Goal: Communication & Community: Answer question/provide support

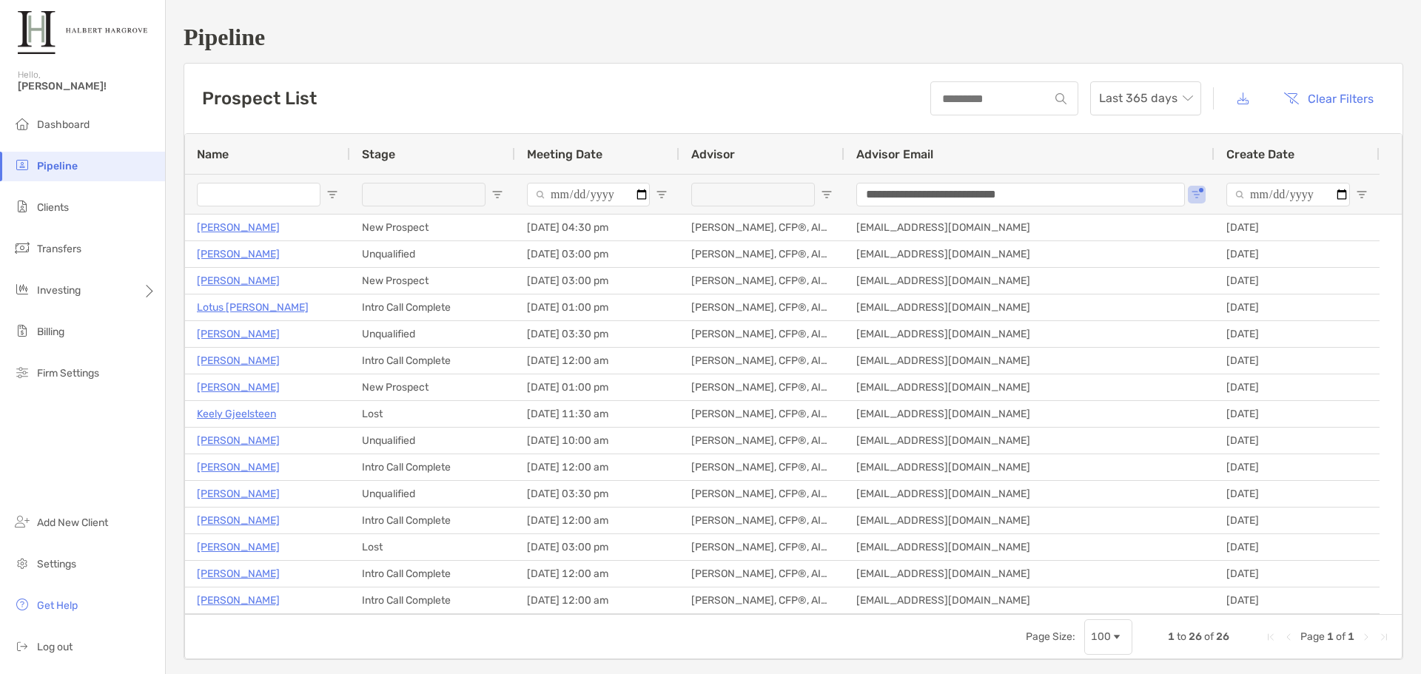
click at [541, 83] on div "Prospect List Last 365 days Clear Filters" at bounding box center [793, 99] width 1218 height 70
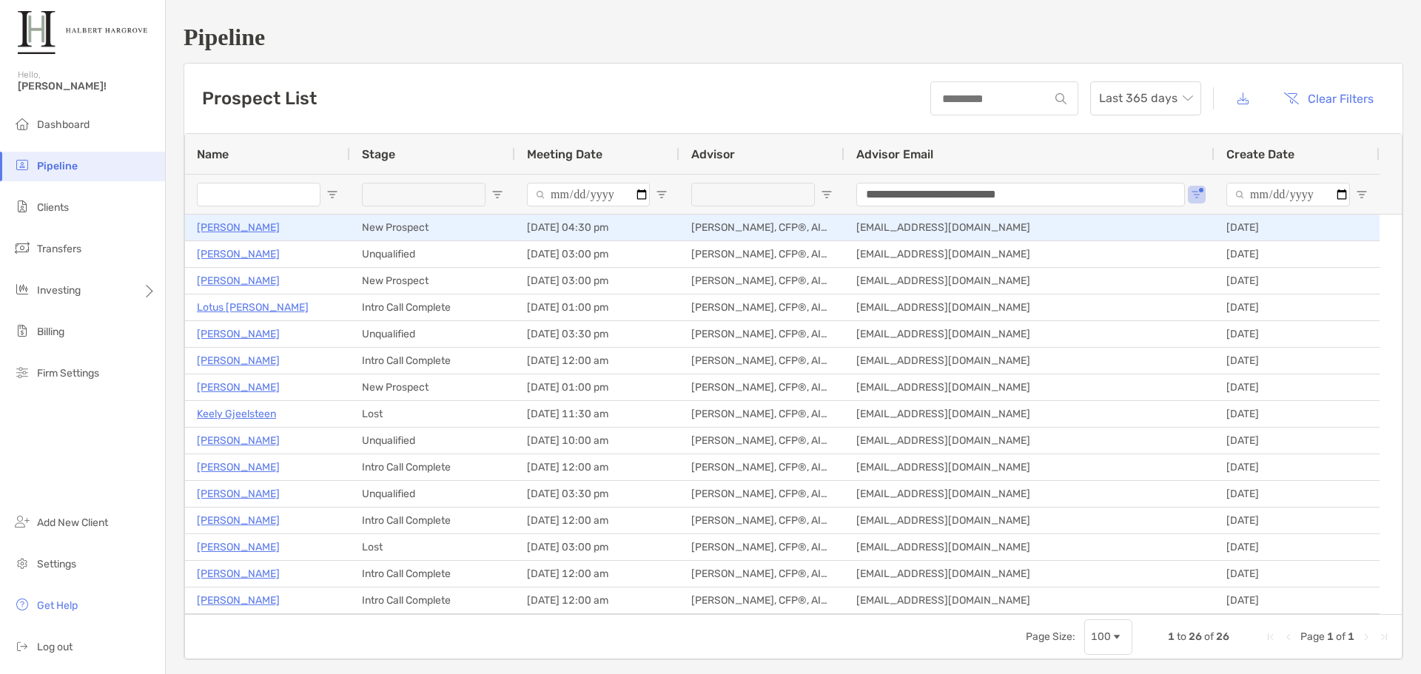
click at [256, 229] on p "Jordan Toland" at bounding box center [238, 227] width 83 height 19
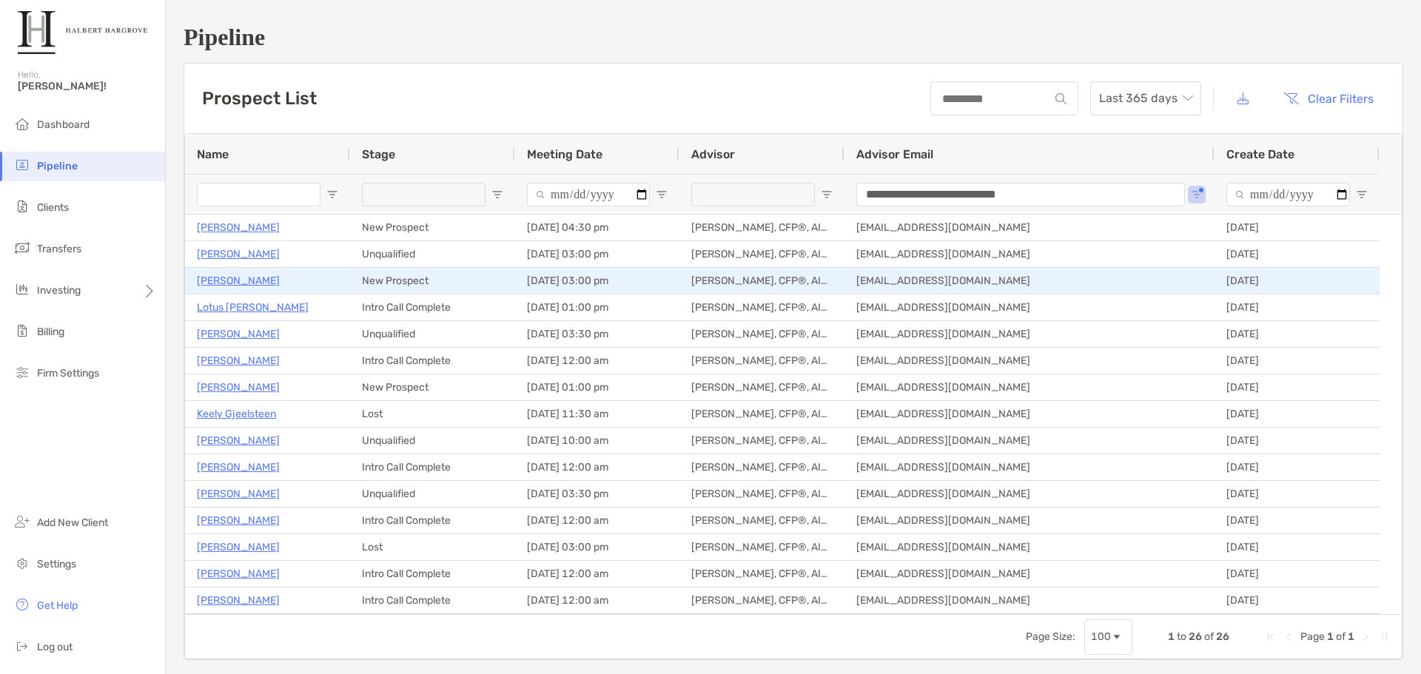
click at [230, 282] on p "[PERSON_NAME]" at bounding box center [238, 281] width 83 height 19
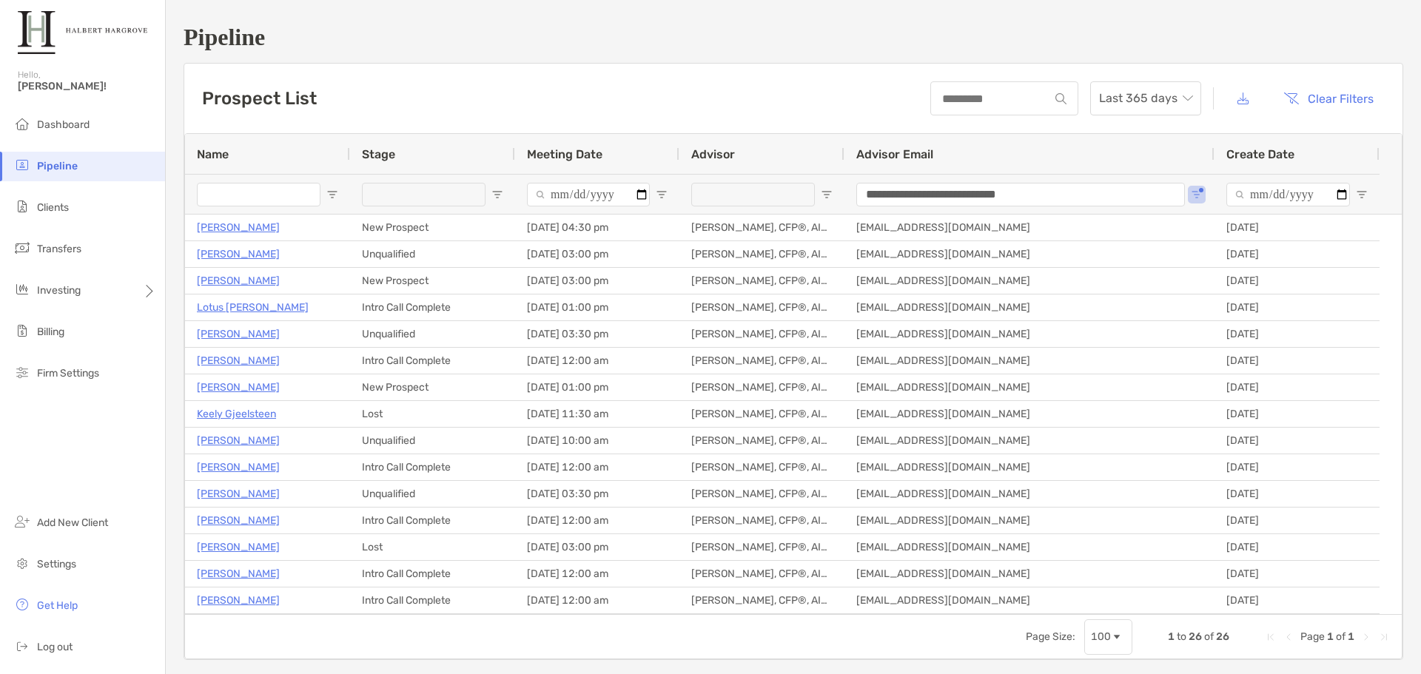
click at [631, 62] on div "**********" at bounding box center [793, 342] width 1255 height 684
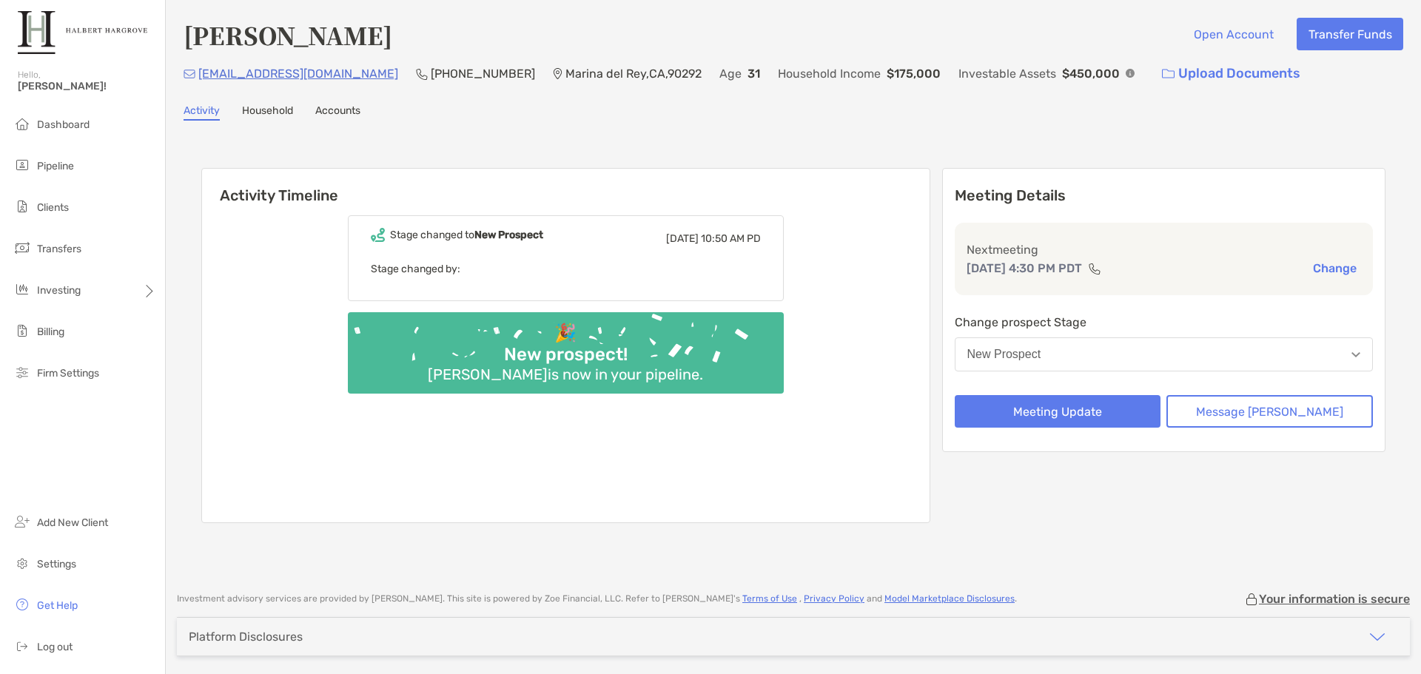
click at [986, 53] on div "Jordan Toland Open Account Transfer Funds jctoland@sandiego.edu (310) 913-3947 …" at bounding box center [794, 54] width 1220 height 72
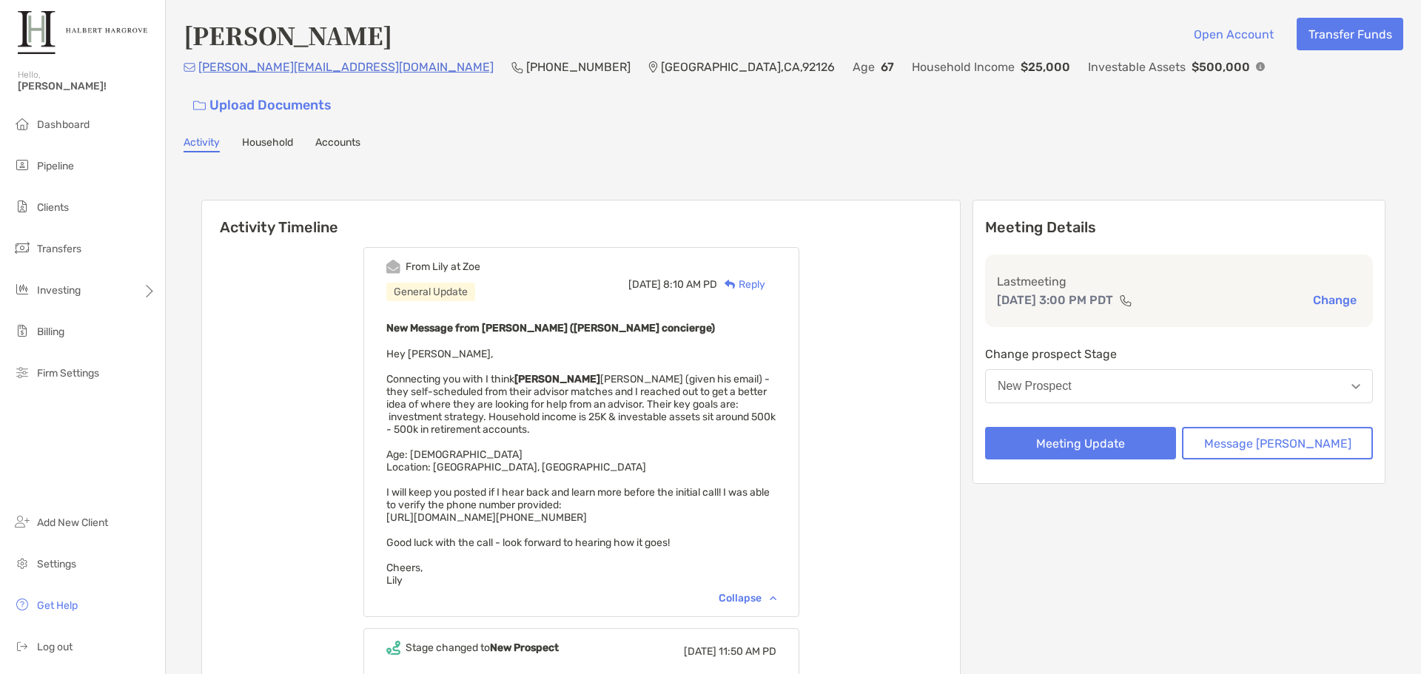
click at [870, 369] on div "From Lily at Zoe General Update Thu, Sep 11 8:10 AM PD Reply New Message from L…" at bounding box center [581, 532] width 758 height 593
click at [1129, 427] on button "Meeting Update" at bounding box center [1080, 443] width 191 height 33
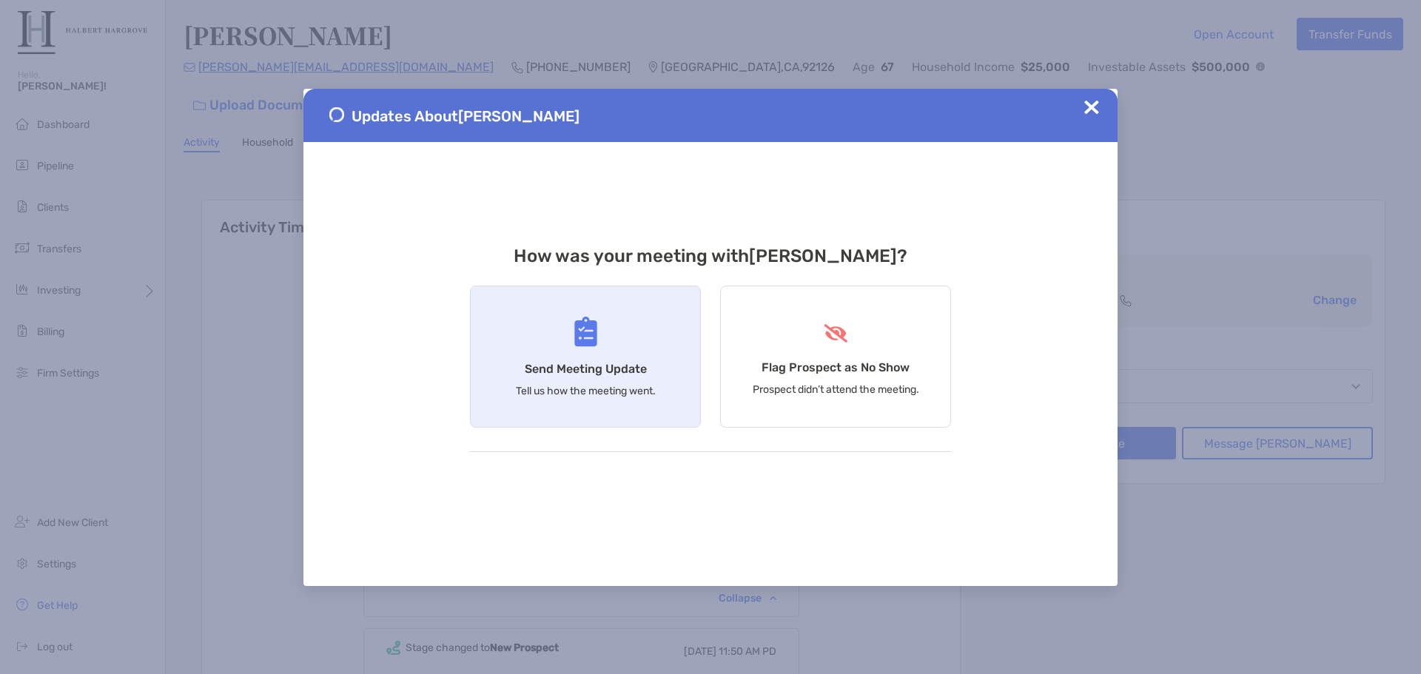
click at [585, 351] on div "Send Meeting Update Tell us how the meeting went." at bounding box center [585, 357] width 231 height 142
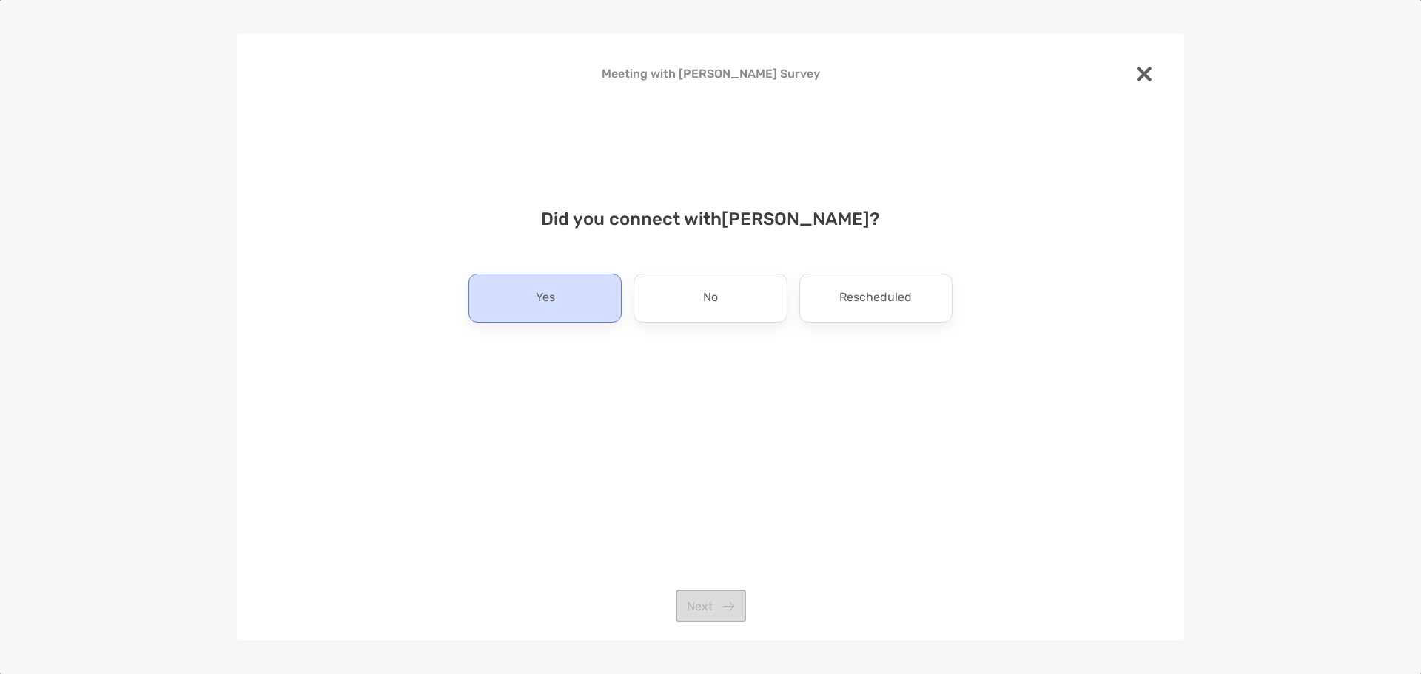
click at [516, 301] on div "Yes" at bounding box center [545, 298] width 153 height 49
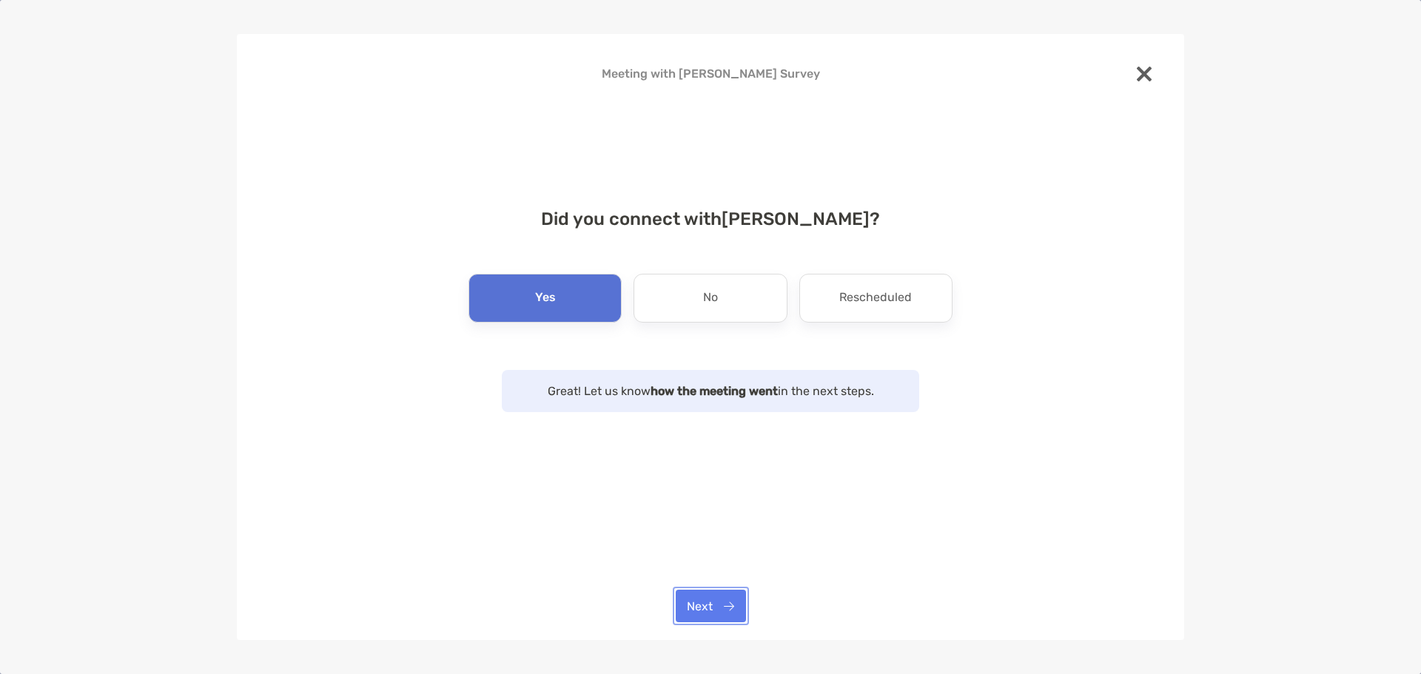
click at [706, 605] on button "Next" at bounding box center [711, 606] width 70 height 33
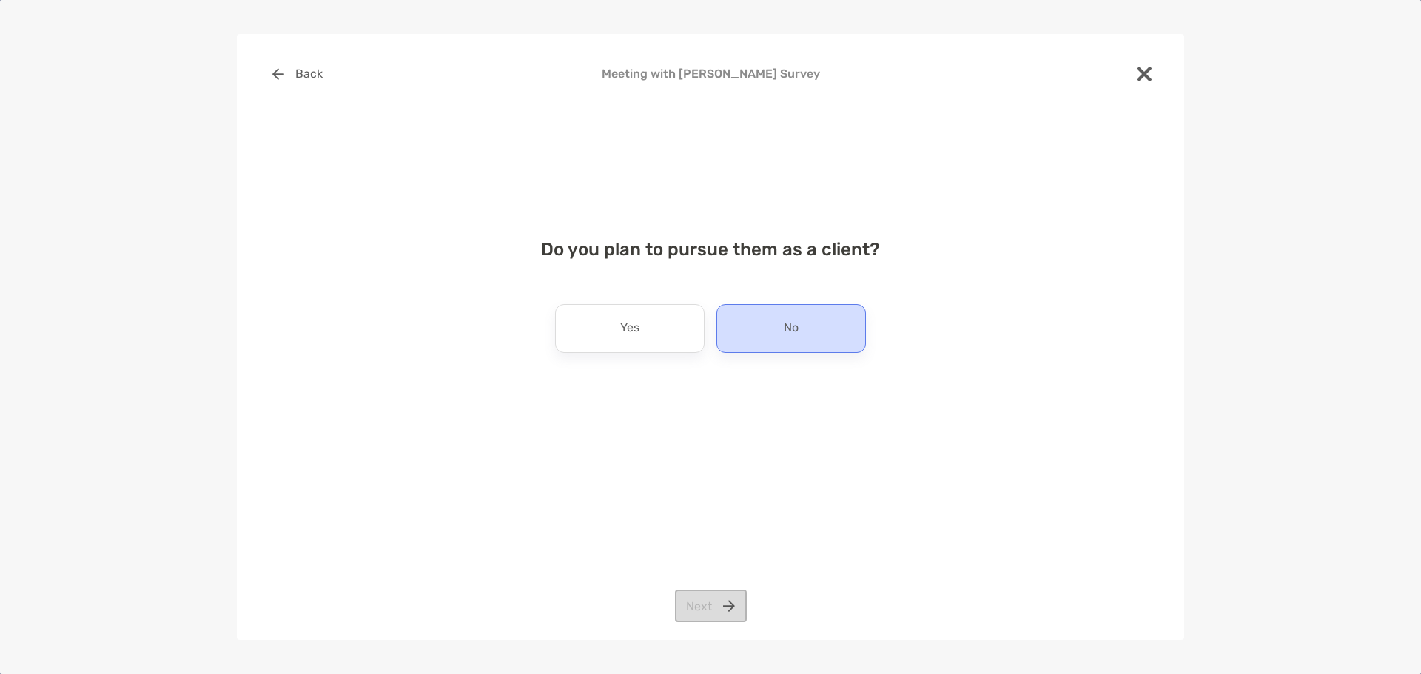
click at [796, 352] on div "No" at bounding box center [791, 328] width 150 height 49
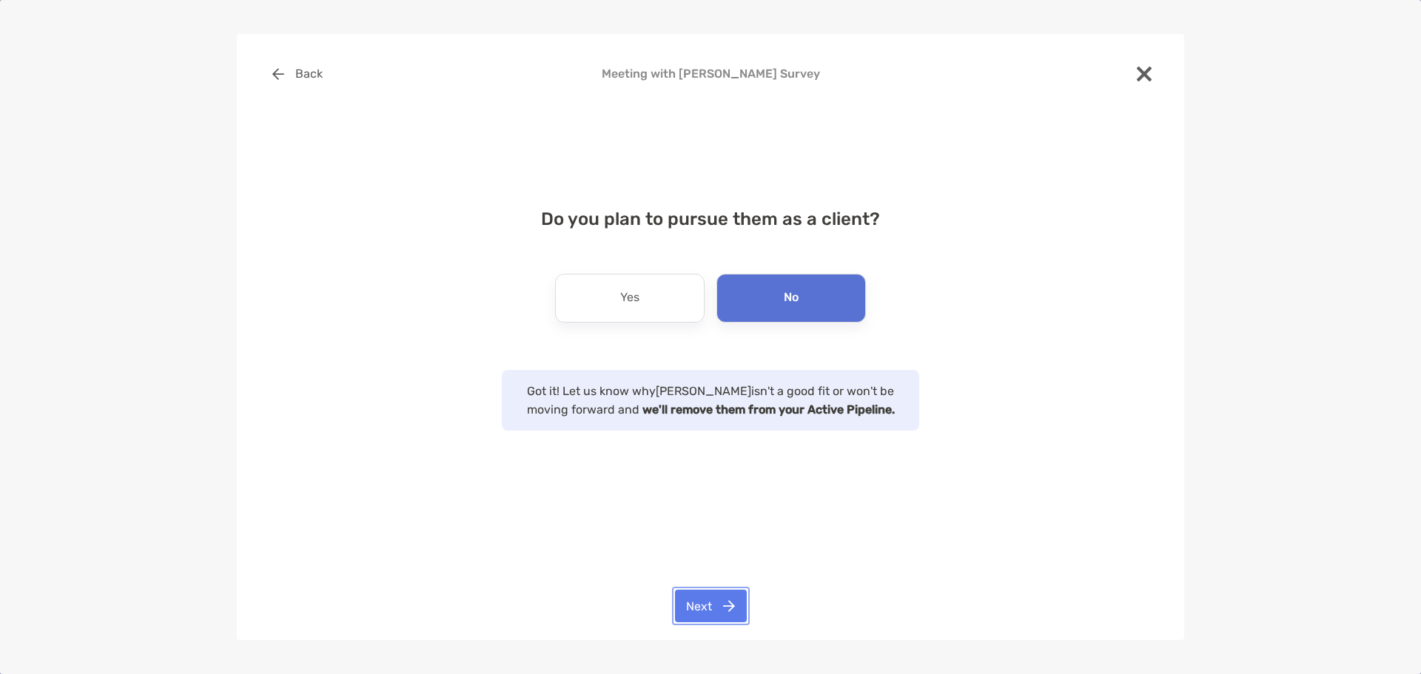
click at [724, 612] on button "Next" at bounding box center [711, 606] width 72 height 33
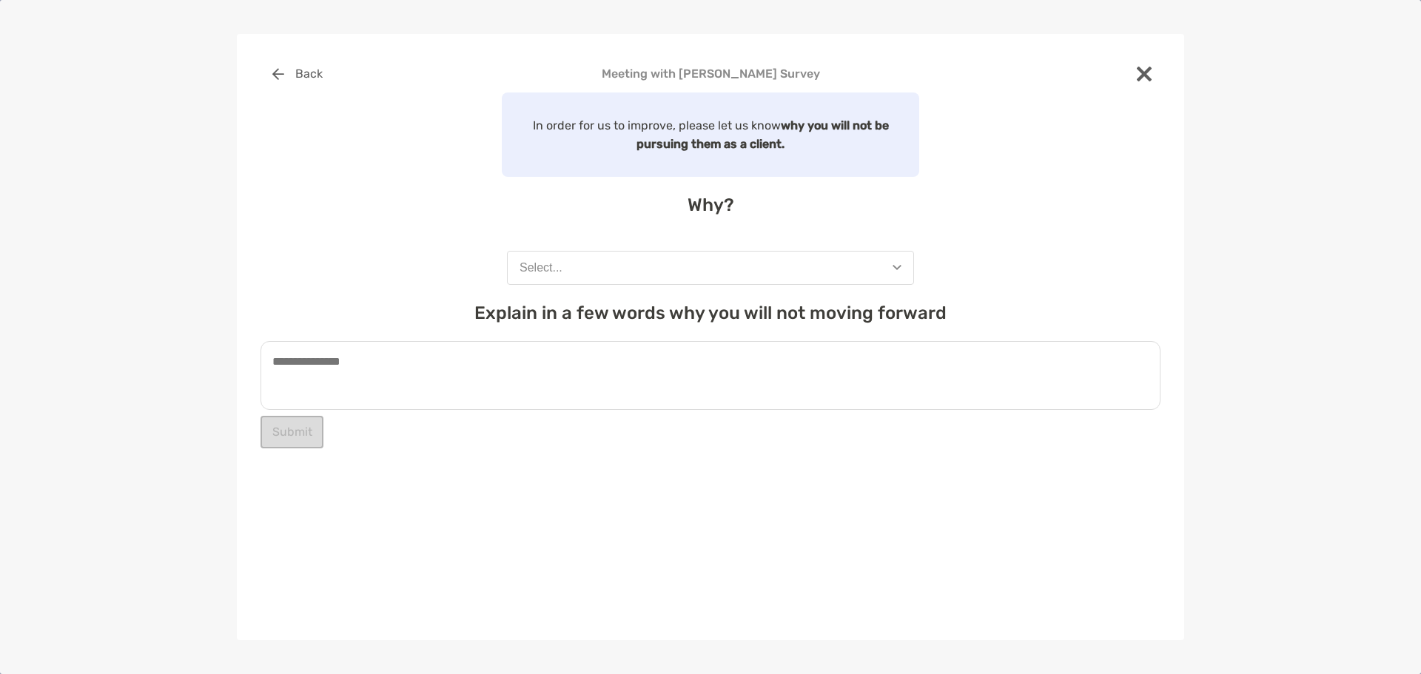
click at [694, 277] on button "Select..." at bounding box center [710, 268] width 407 height 34
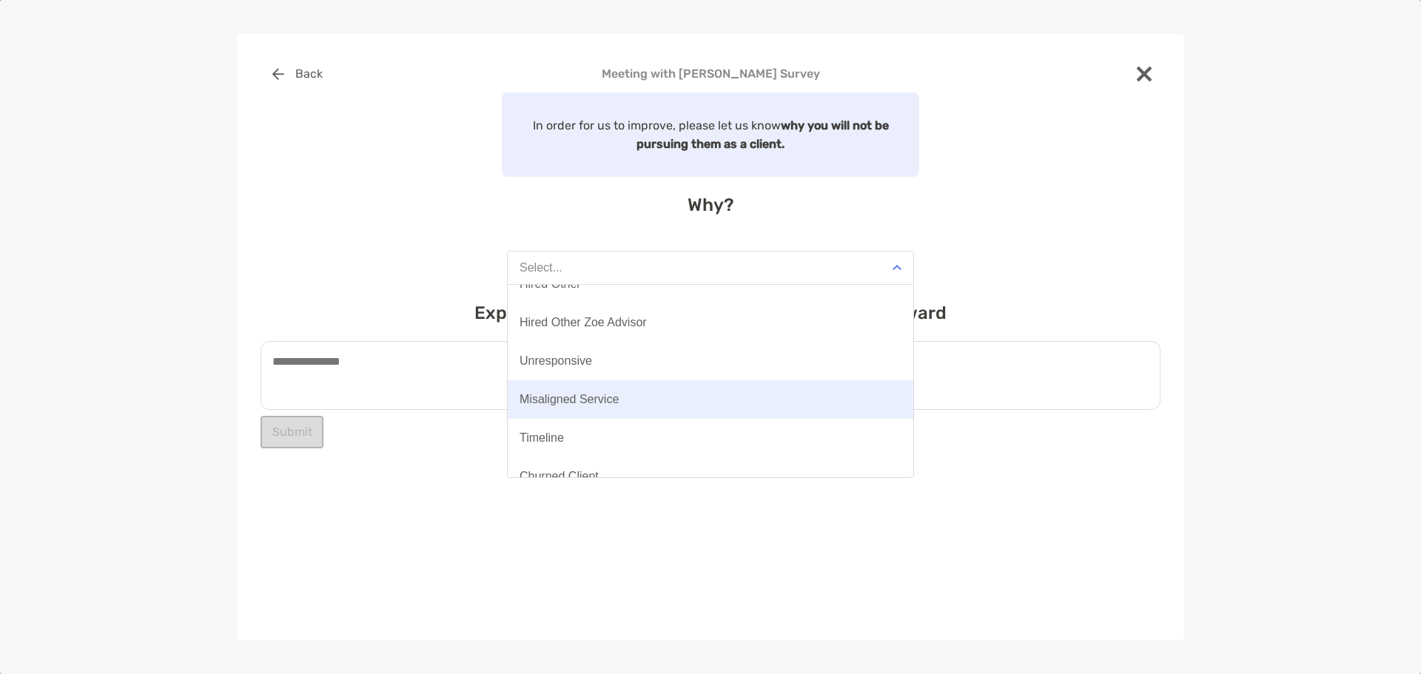
scroll to position [115, 0]
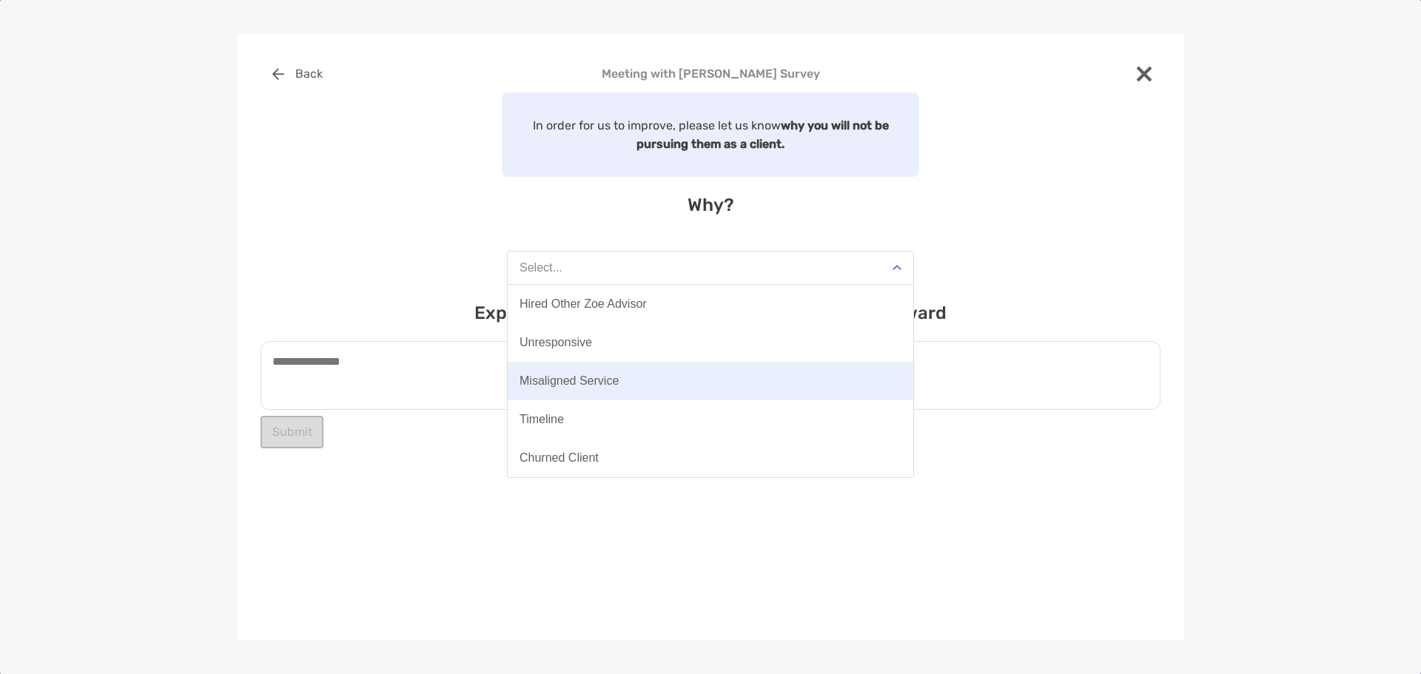
click at [624, 388] on button "Misaligned Service" at bounding box center [711, 381] width 406 height 38
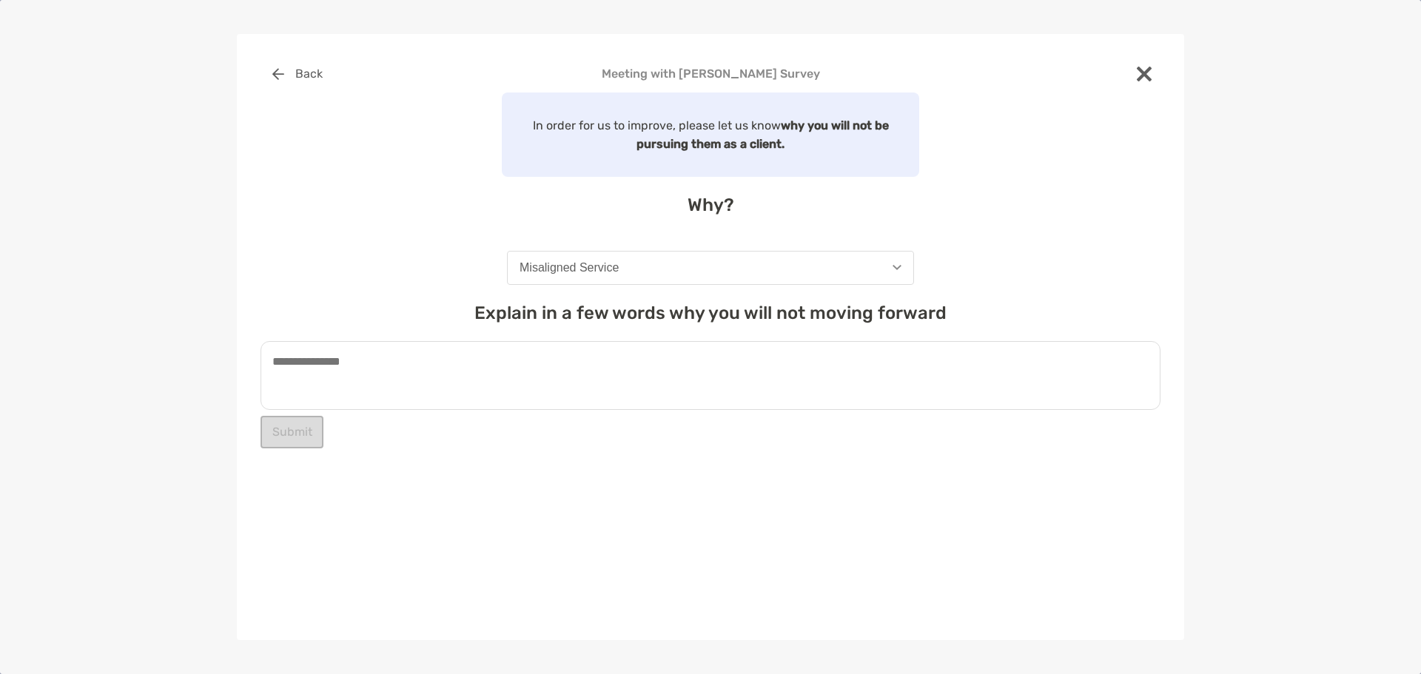
click at [614, 383] on textarea at bounding box center [711, 375] width 900 height 69
type textarea "*"
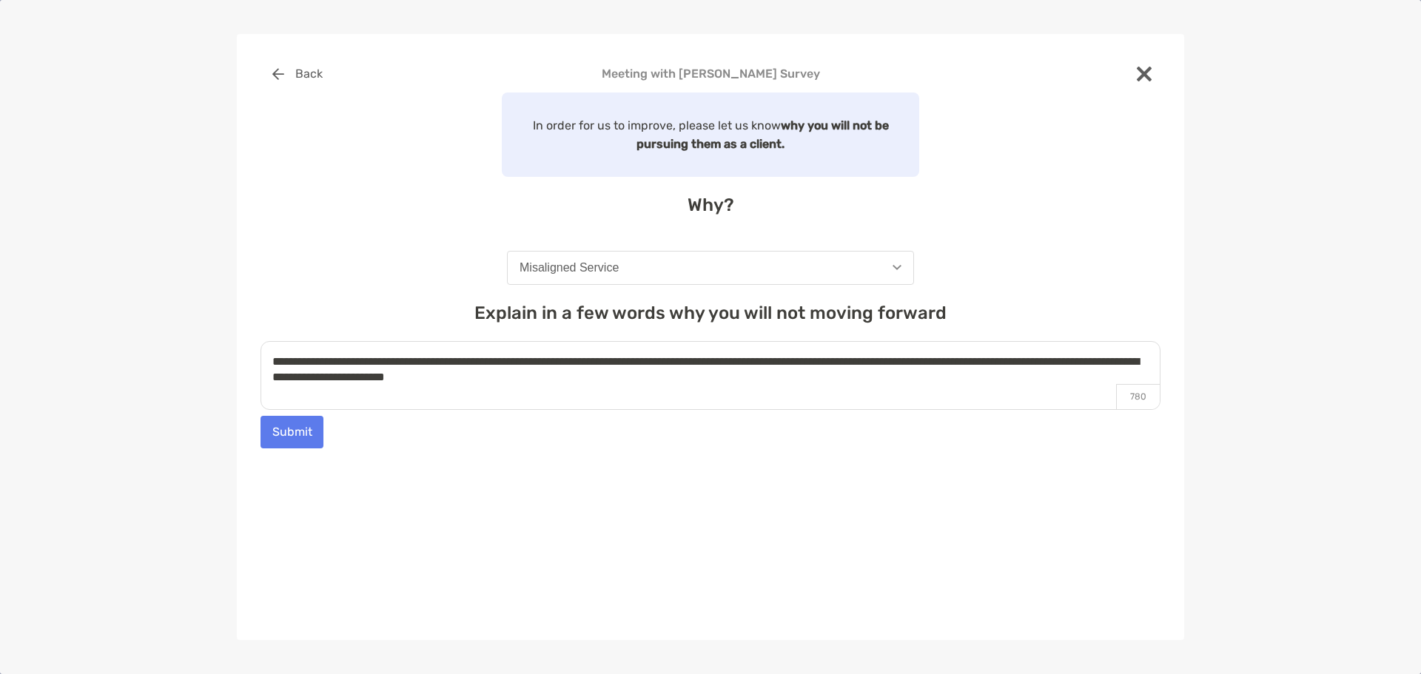
click at [622, 375] on textarea "**********" at bounding box center [711, 375] width 900 height 69
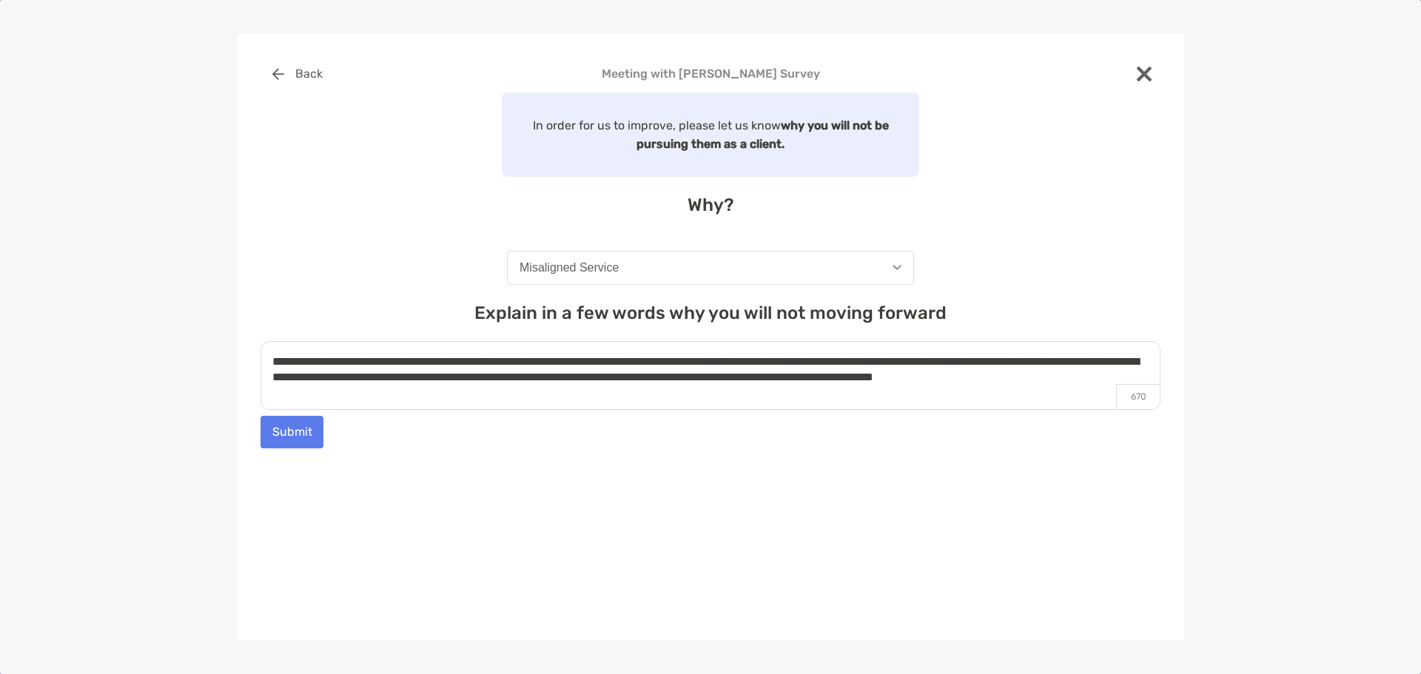
type textarea "**********"
click at [605, 447] on div "Submit" at bounding box center [711, 432] width 900 height 33
click at [295, 434] on button "Submit" at bounding box center [292, 432] width 63 height 33
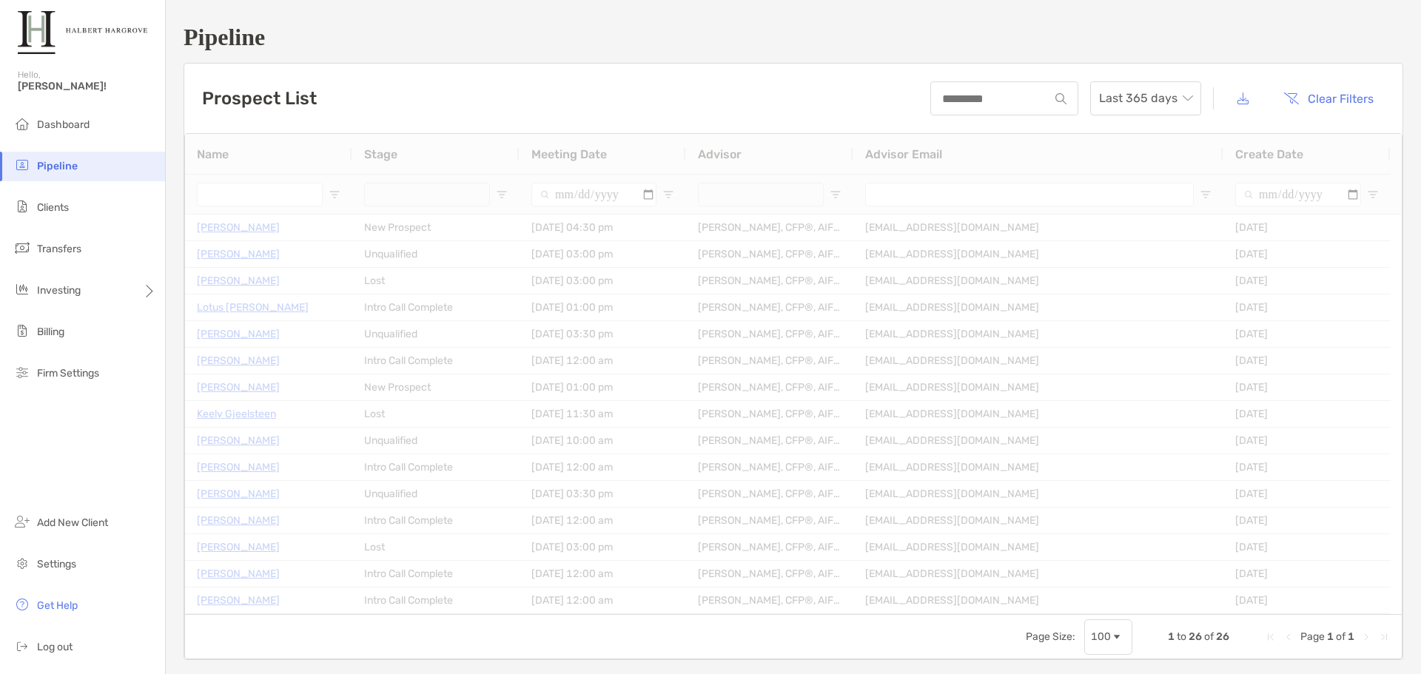
type input "**********"
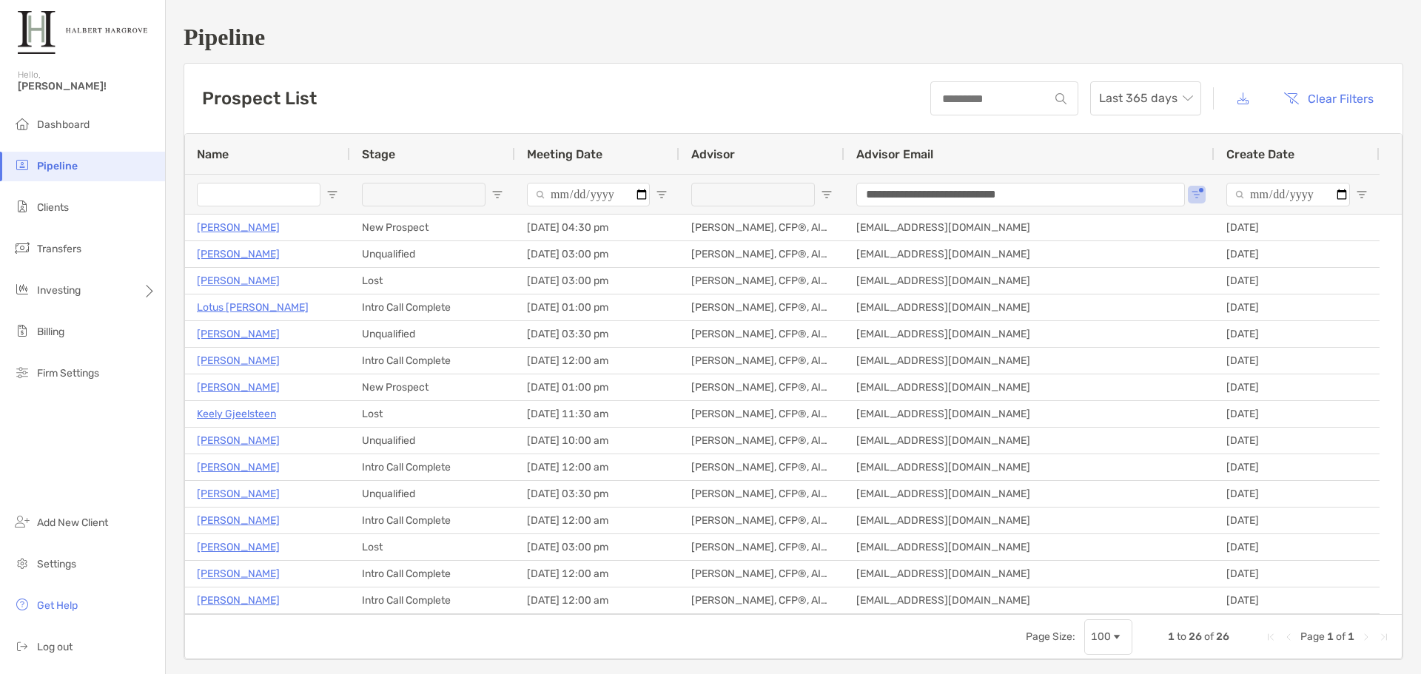
click at [597, 41] on h1 "Pipeline" at bounding box center [794, 37] width 1220 height 27
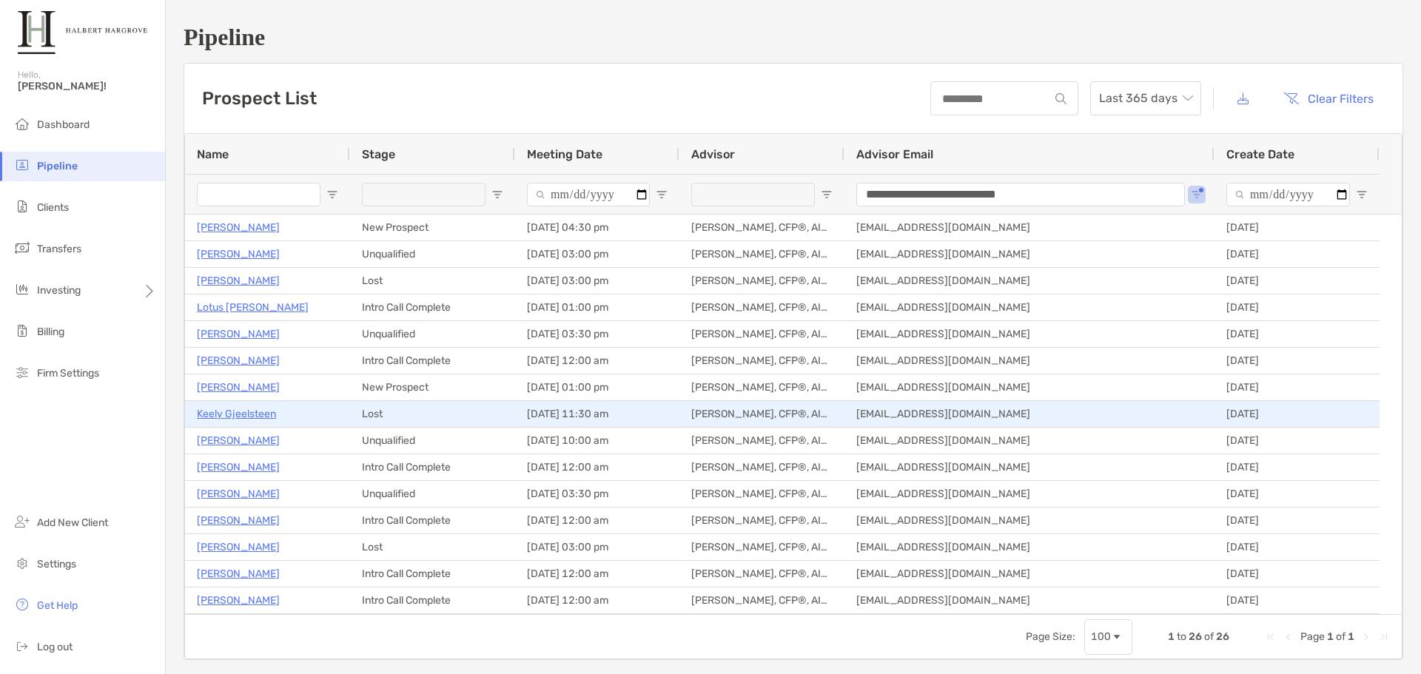
click at [221, 409] on p "Keely Gjeelsteen" at bounding box center [236, 414] width 79 height 19
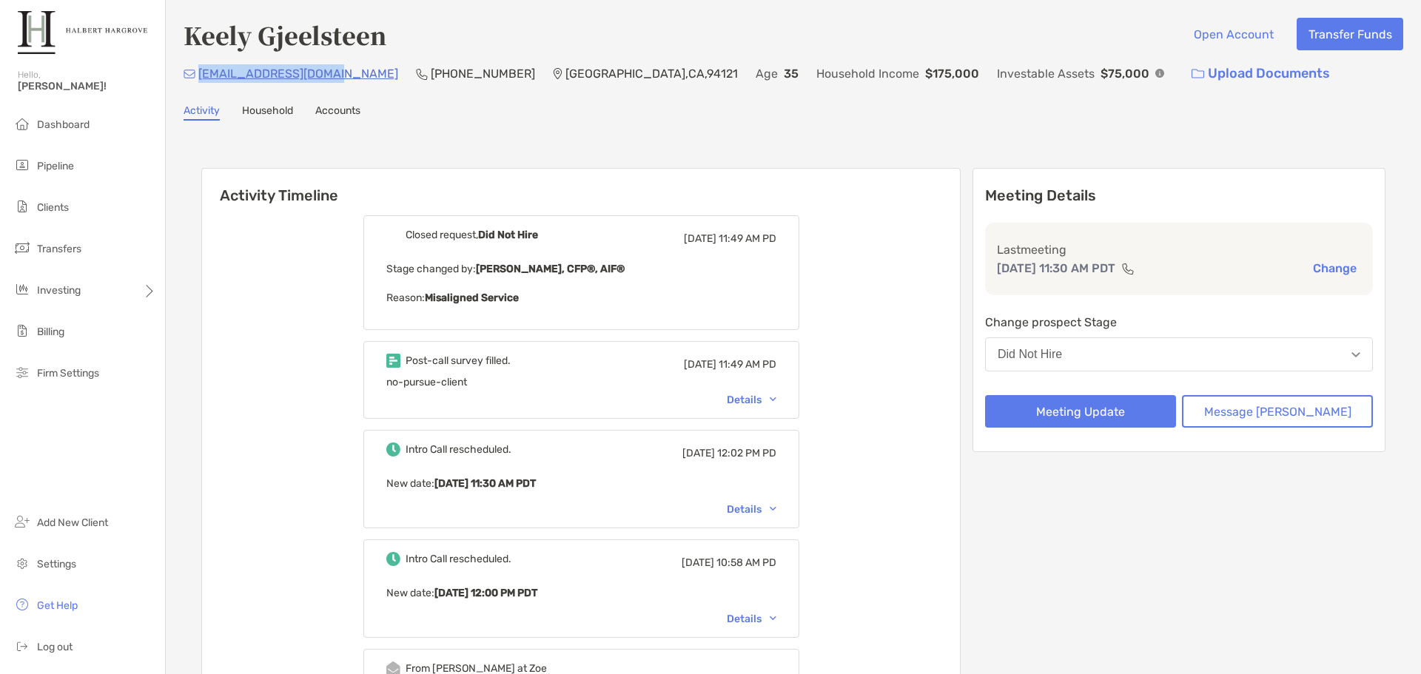
drag, startPoint x: 332, startPoint y: 76, endPoint x: 219, endPoint y: 74, distance: 113.3
click at [197, 80] on div "kggjelsteen@gmail.com (831) 331-5353 San Francisco , CA , 94121 Age 35 Househol…" at bounding box center [794, 74] width 1220 height 32
copy p "kggjelsteen@gmail.com"
click at [64, 172] on li "Pipeline" at bounding box center [82, 167] width 165 height 30
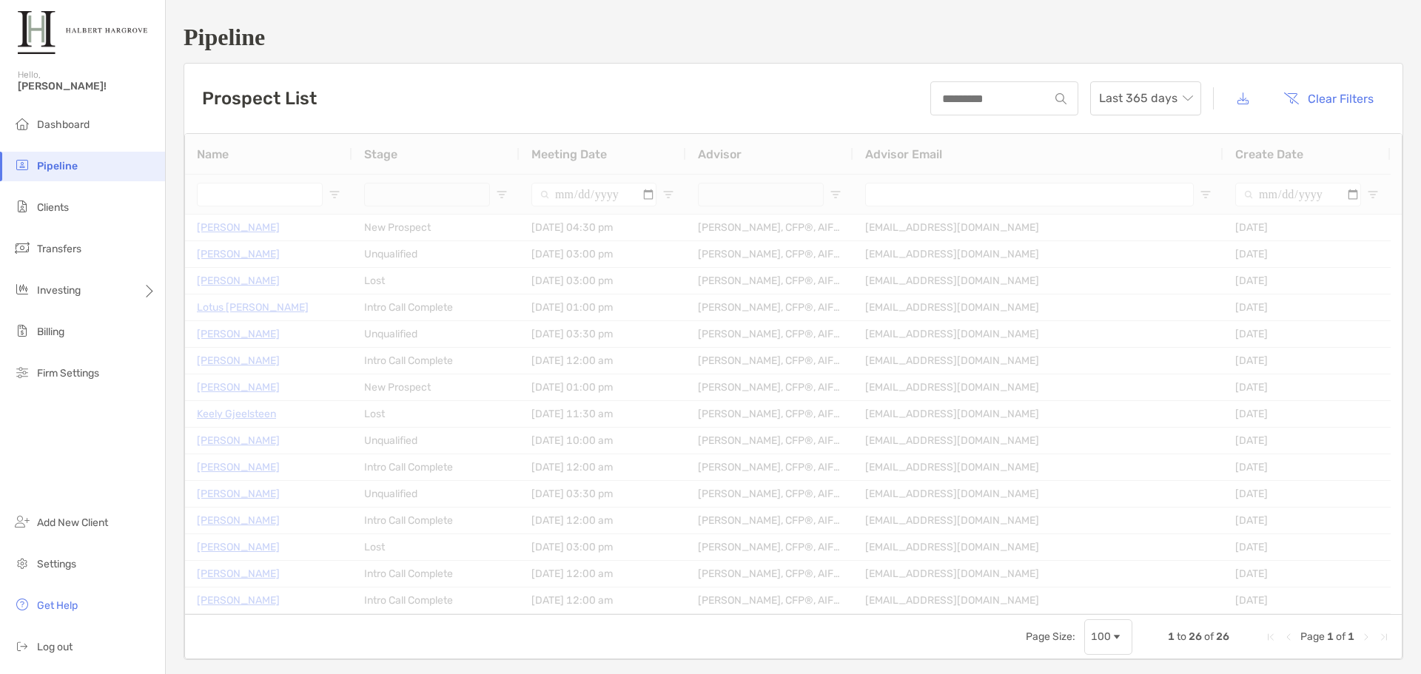
type input "**********"
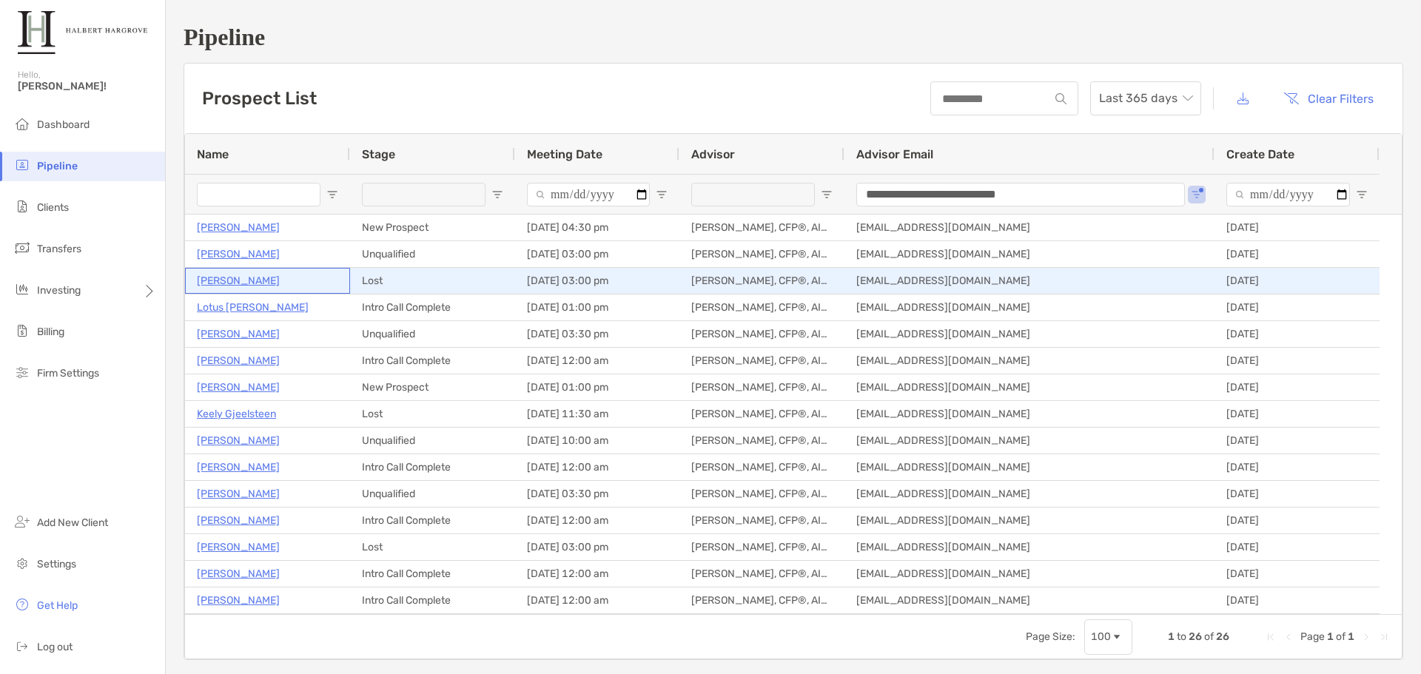
click at [229, 276] on p "[PERSON_NAME]" at bounding box center [238, 281] width 83 height 19
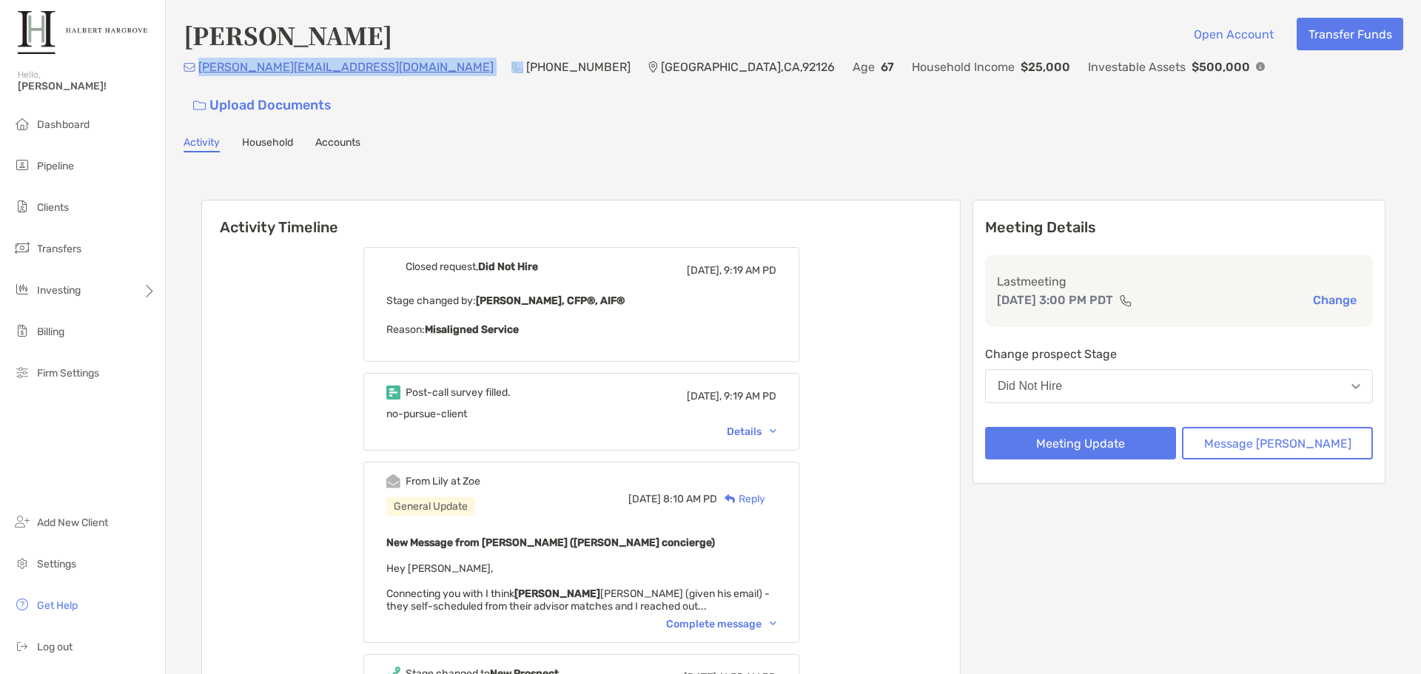
drag, startPoint x: 336, startPoint y: 78, endPoint x: 198, endPoint y: 82, distance: 138.5
click at [198, 82] on div "[PERSON_NAME][EMAIL_ADDRESS][DOMAIN_NAME] [PHONE_NUMBER] [GEOGRAPHIC_DATA] Age …" at bounding box center [794, 90] width 1220 height 64
copy p "paul.han71@yahoo.com"
drag, startPoint x: 685, startPoint y: 116, endPoint x: 639, endPoint y: 116, distance: 45.9
click at [684, 136] on div "Activity Household Accounts" at bounding box center [794, 144] width 1220 height 16
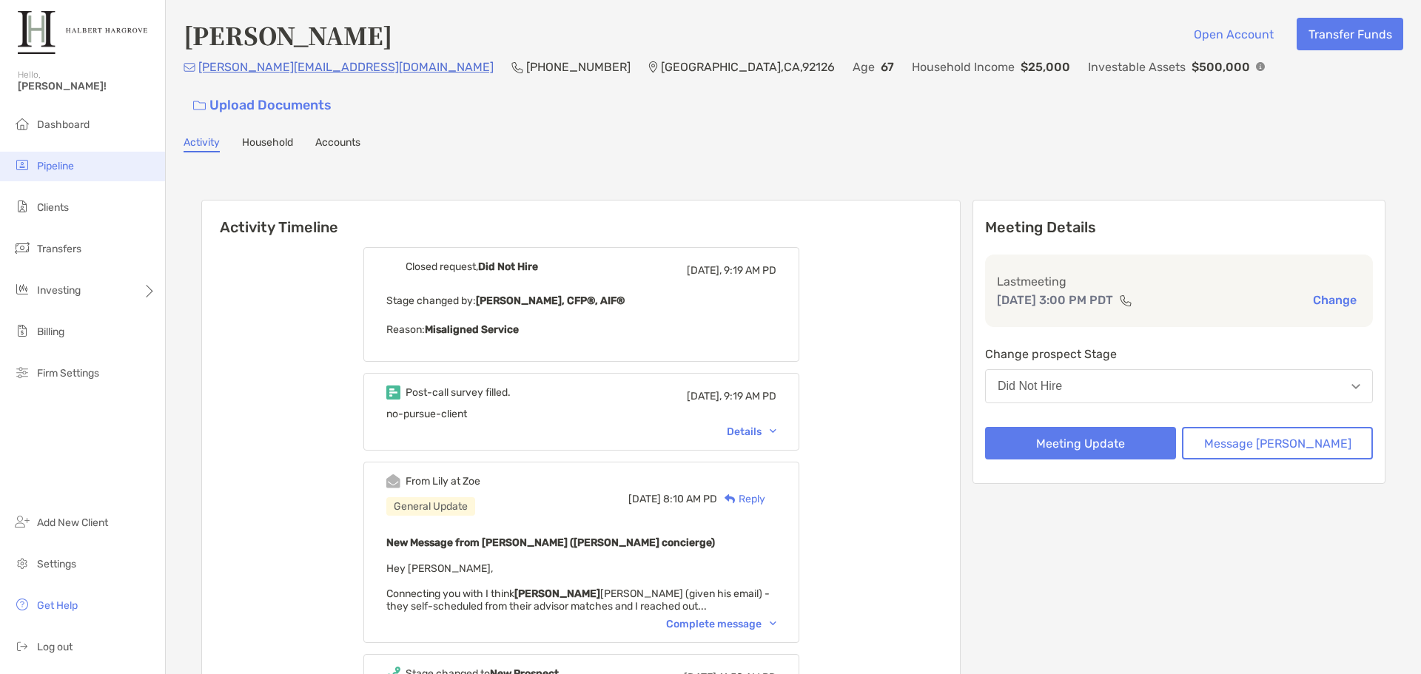
click at [44, 169] on span "Pipeline" at bounding box center [55, 166] width 37 height 13
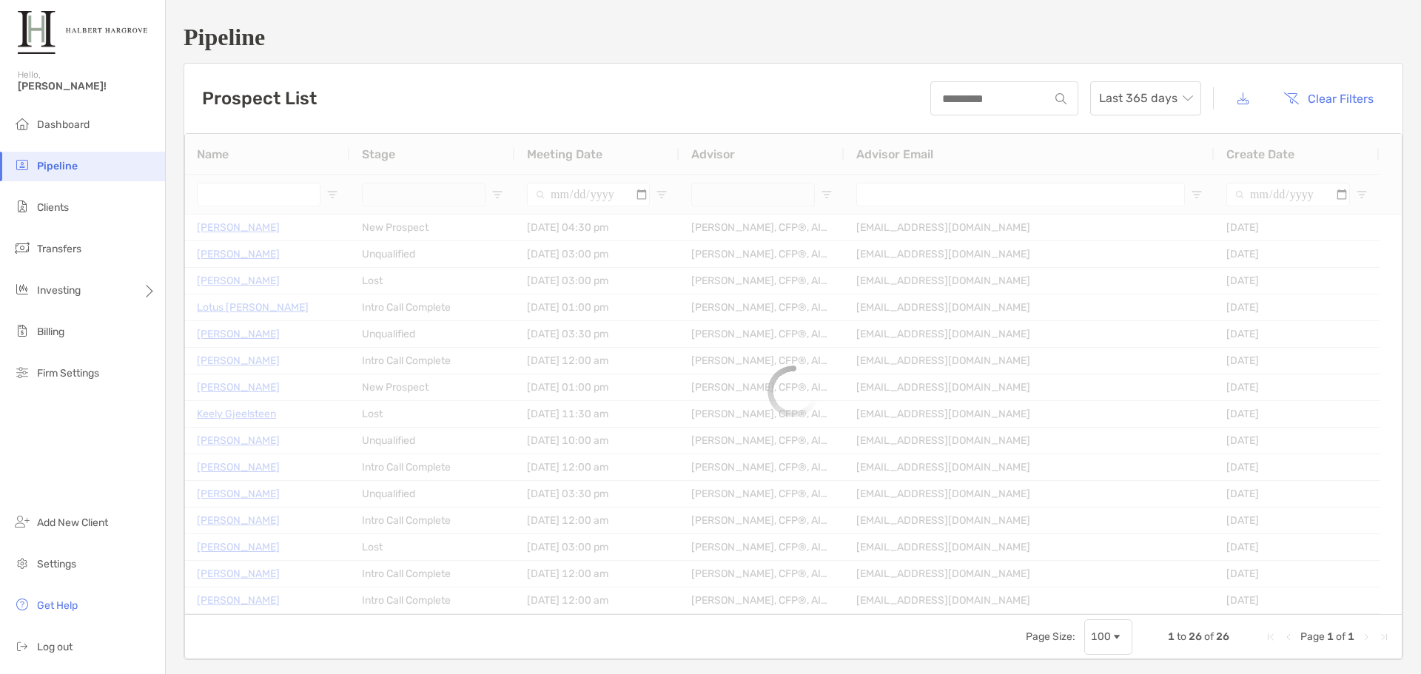
type input "**********"
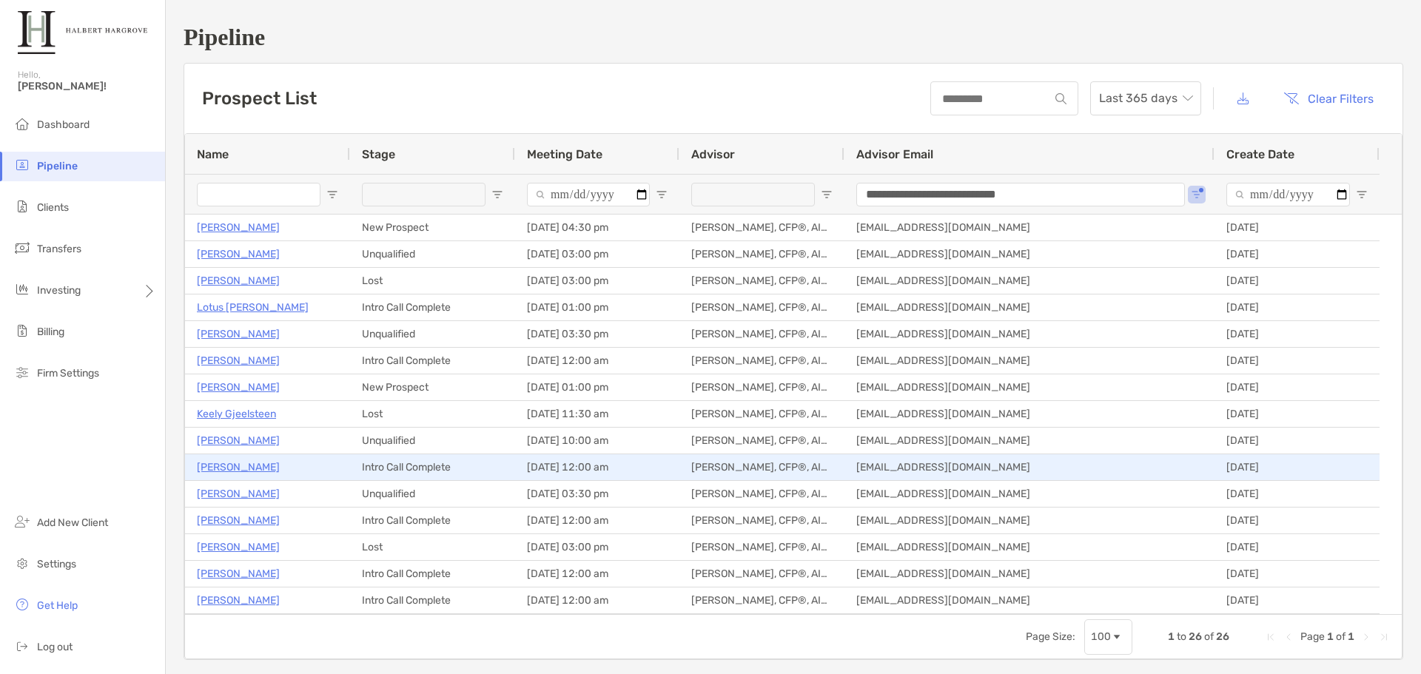
click at [237, 463] on p "[PERSON_NAME]" at bounding box center [238, 467] width 83 height 19
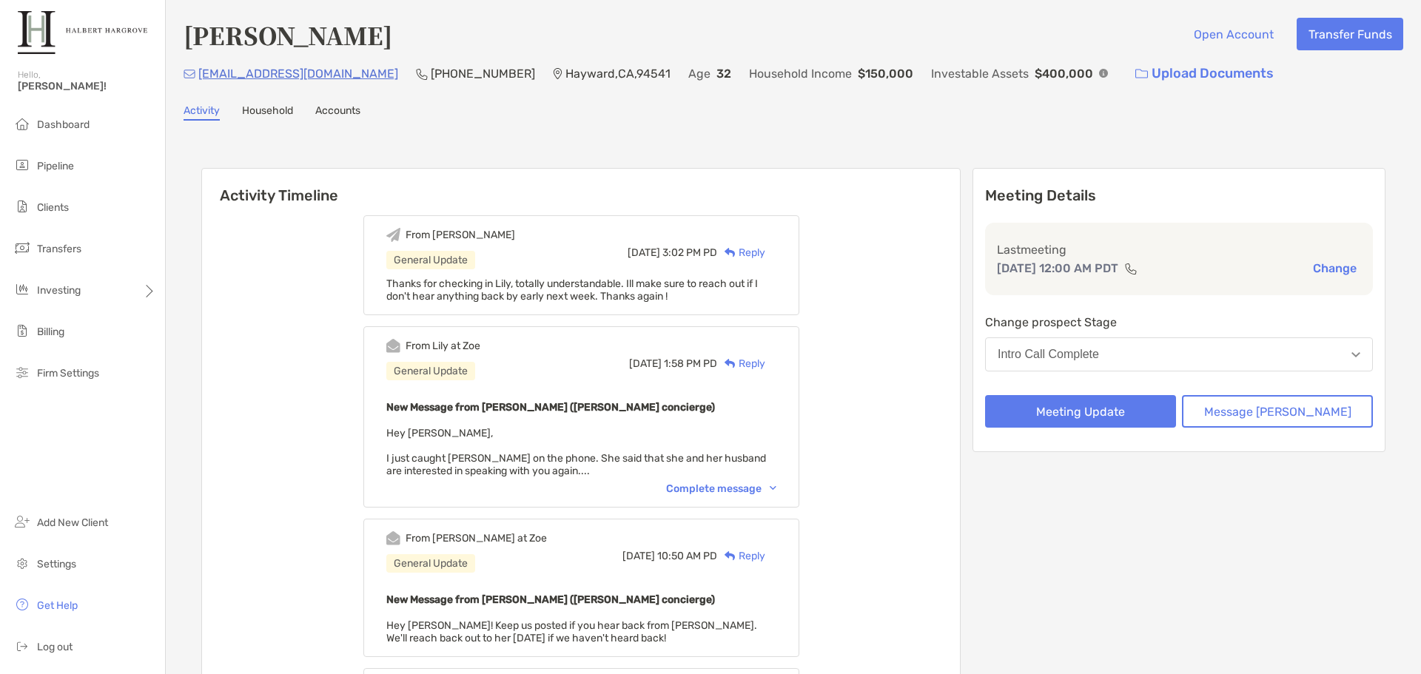
click at [765, 251] on div "Reply" at bounding box center [741, 253] width 48 height 16
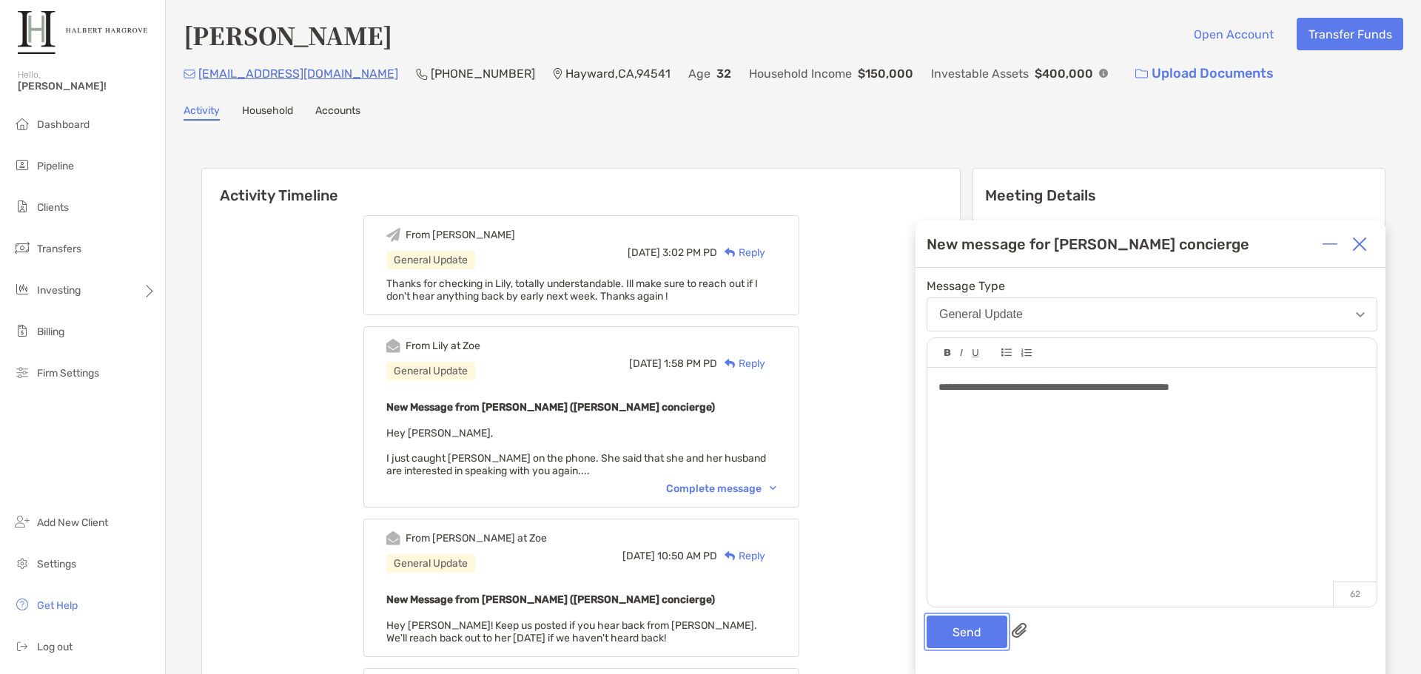
click at [941, 622] on button "Send" at bounding box center [967, 632] width 81 height 33
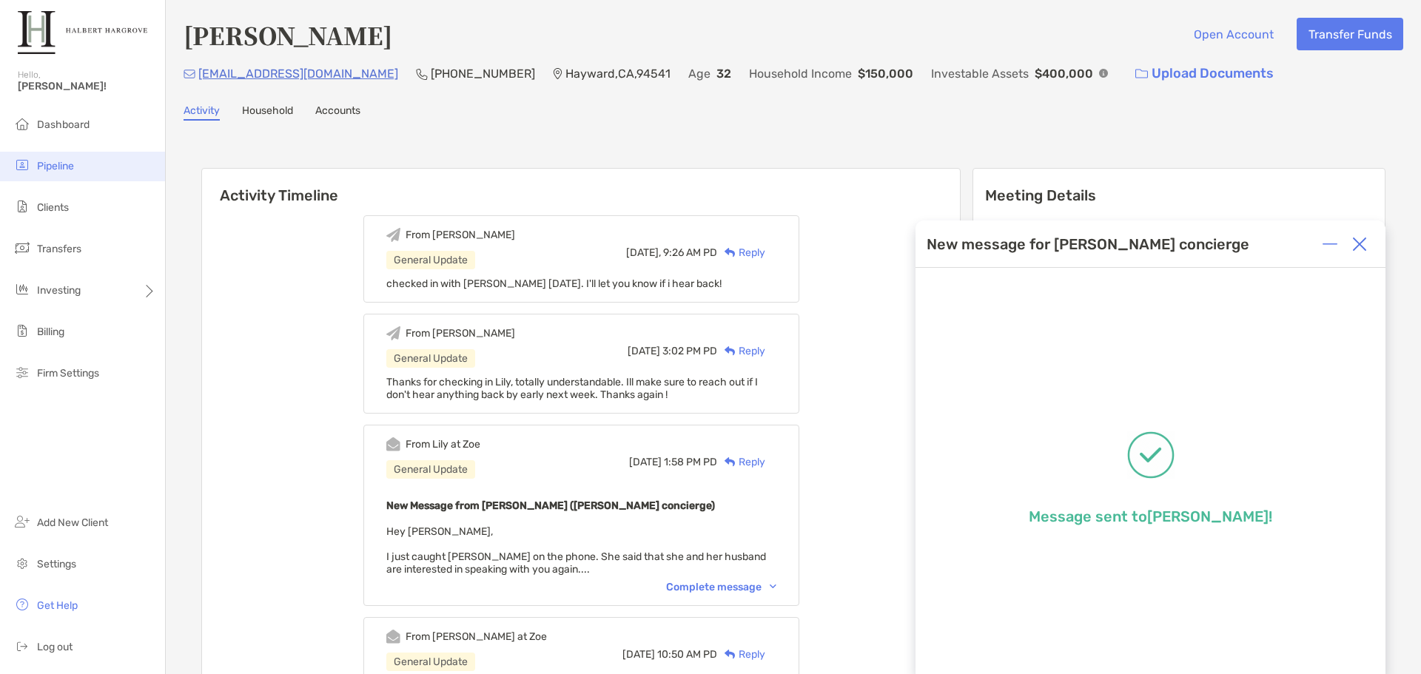
click at [69, 161] on span "Pipeline" at bounding box center [55, 166] width 37 height 13
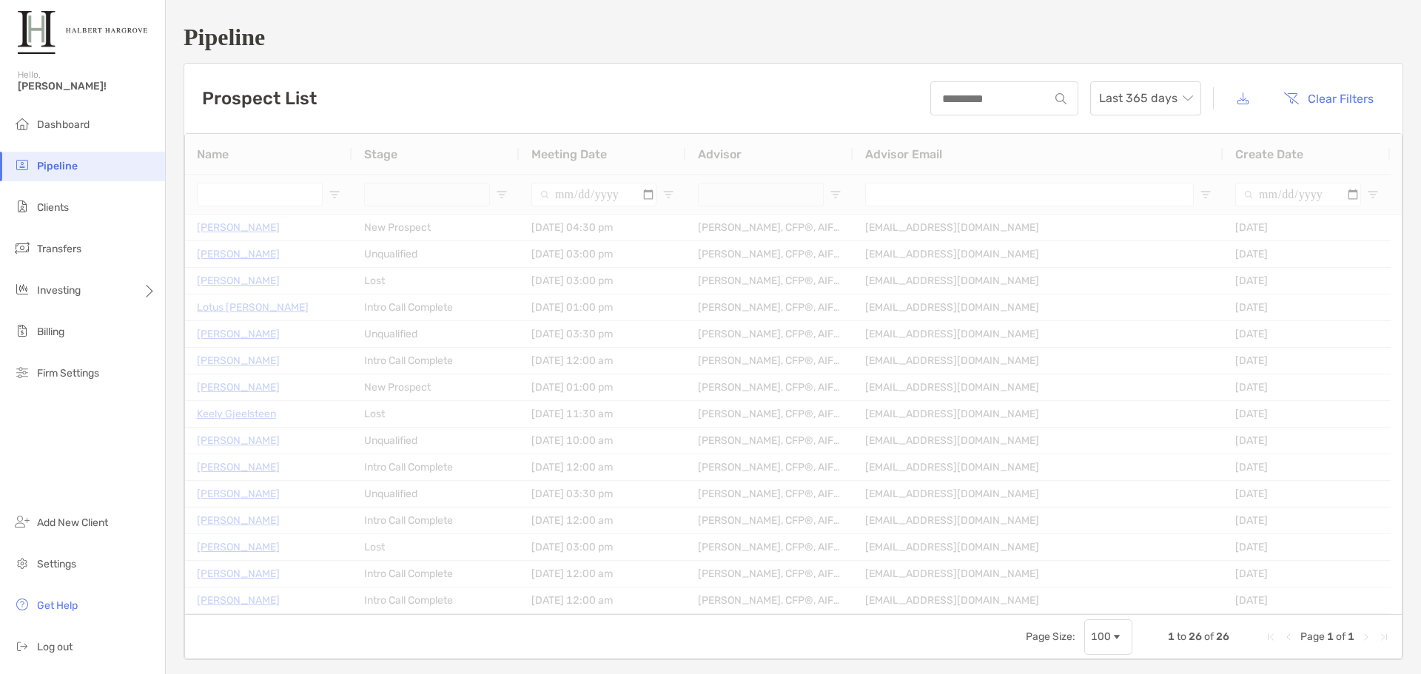
type input "**********"
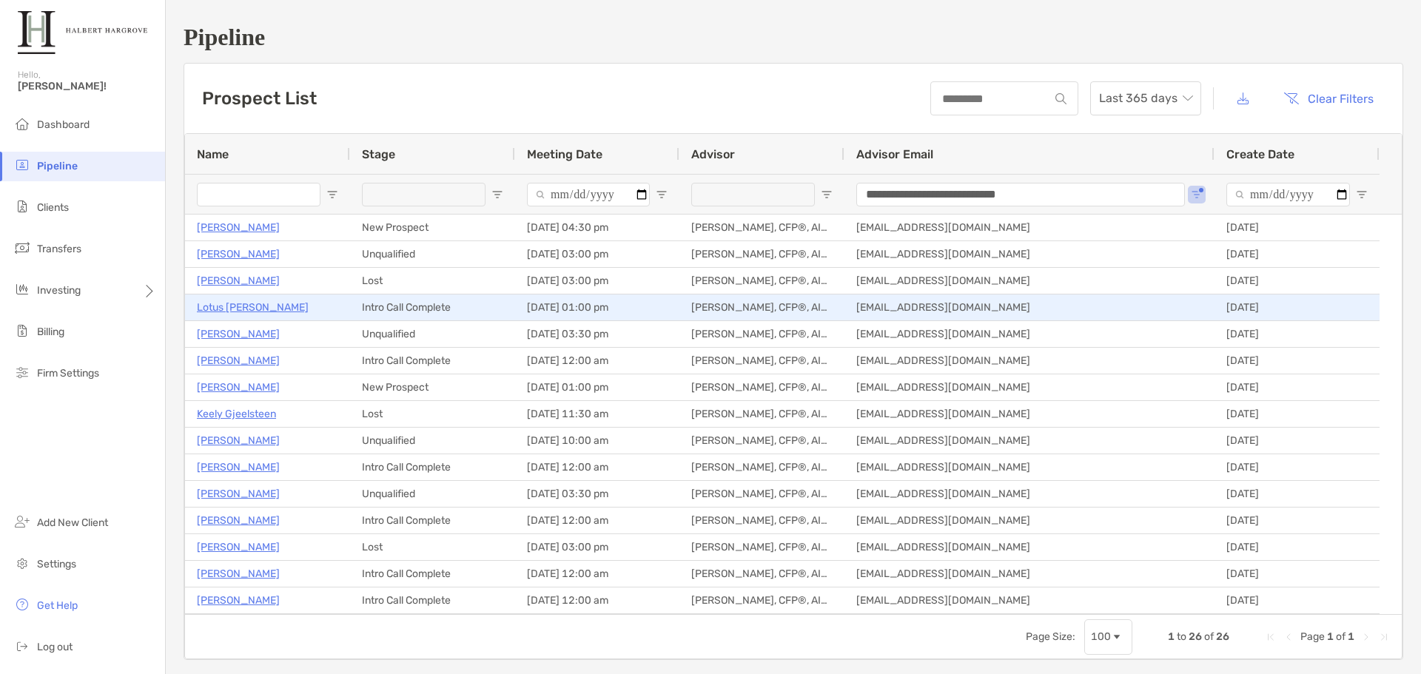
click at [239, 304] on p "Lotus [PERSON_NAME]" at bounding box center [253, 307] width 112 height 19
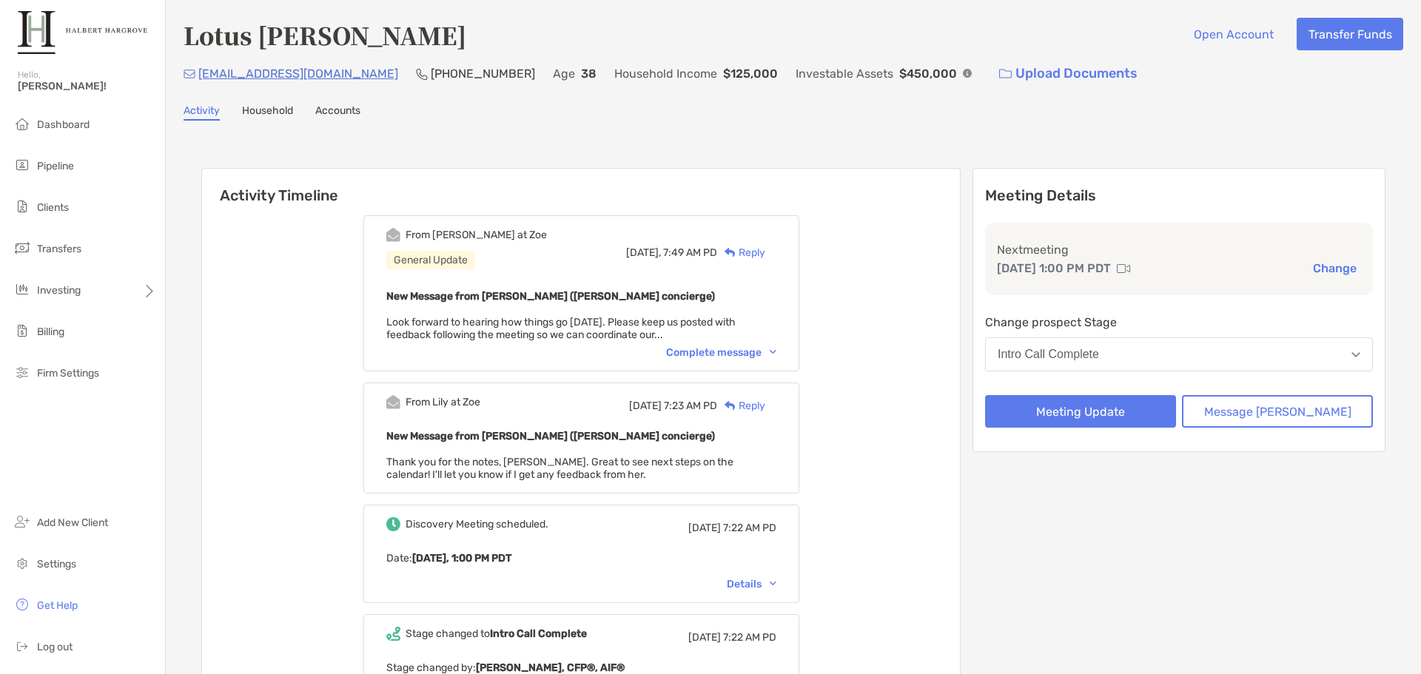
click at [752, 338] on div "New Message from [PERSON_NAME] ([PERSON_NAME] concierge) Look forward to hearin…" at bounding box center [581, 314] width 390 height 54
click at [750, 350] on div "Complete message" at bounding box center [721, 352] width 110 height 13
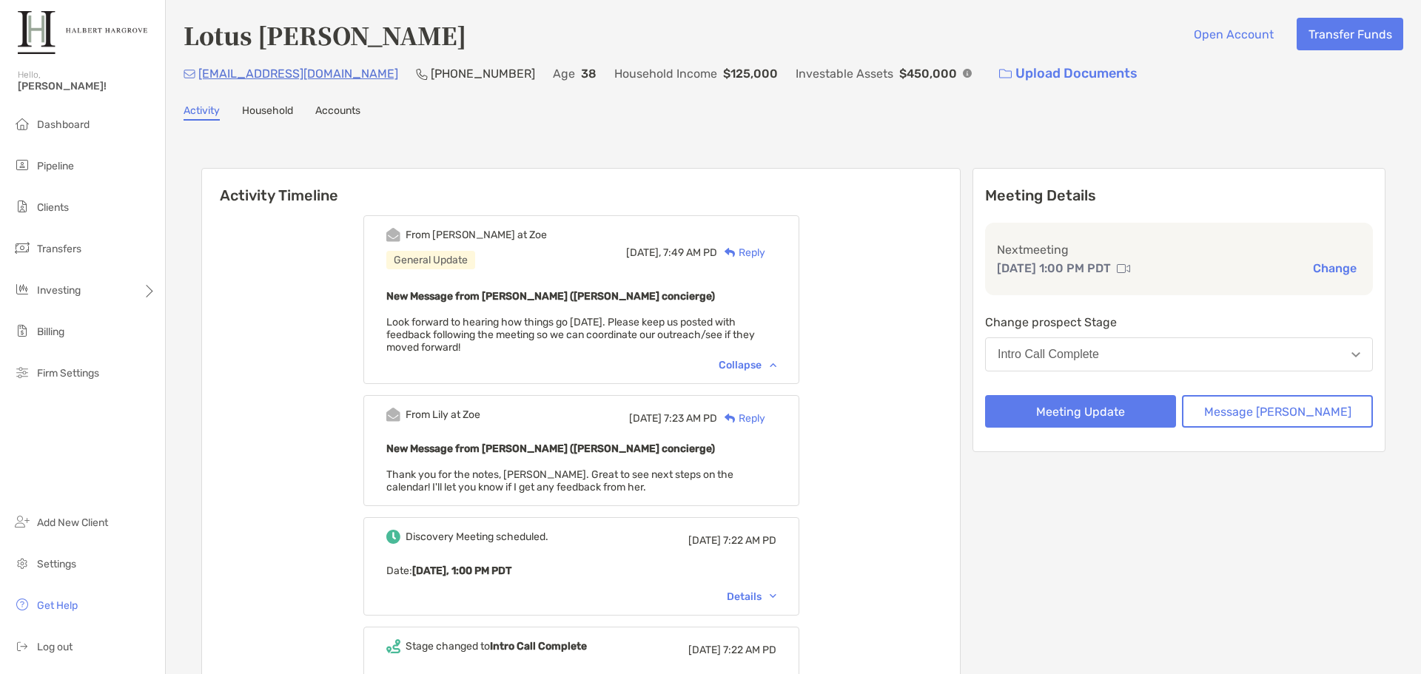
click at [765, 254] on div "Reply" at bounding box center [741, 253] width 48 height 16
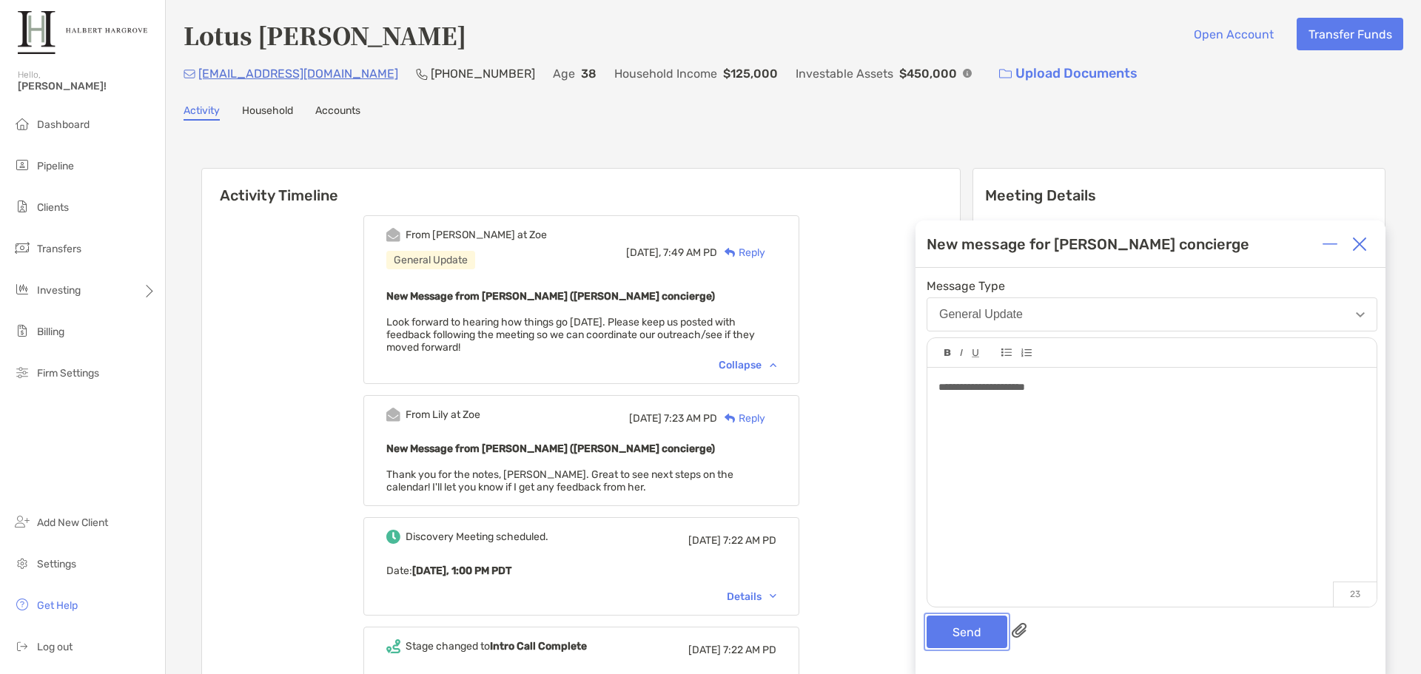
click at [942, 633] on button "Send" at bounding box center [967, 632] width 81 height 33
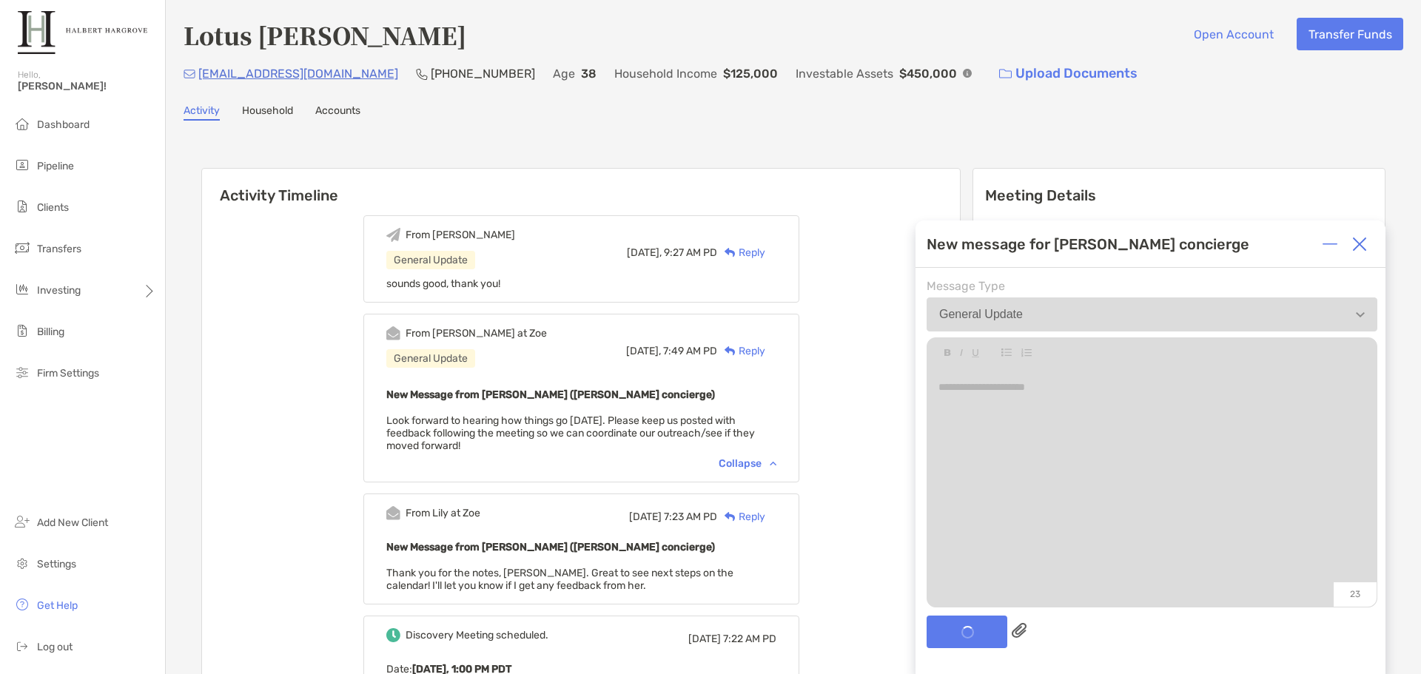
click at [736, 119] on div "Activity Household Accounts" at bounding box center [794, 112] width 1220 height 16
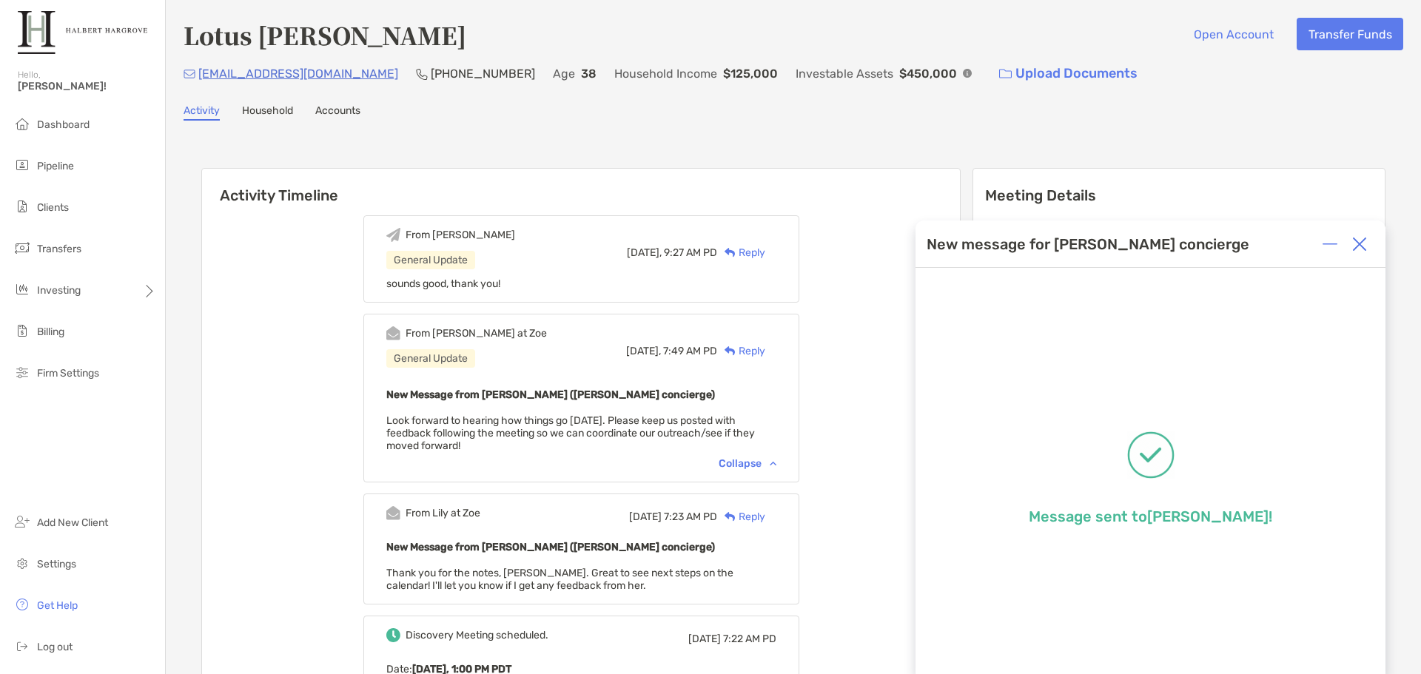
click at [39, 147] on ul "Dashboard Pipeline Clients Transfers Investing Billing Firm Settings" at bounding box center [82, 255] width 165 height 290
click at [46, 157] on li "Pipeline" at bounding box center [82, 167] width 165 height 30
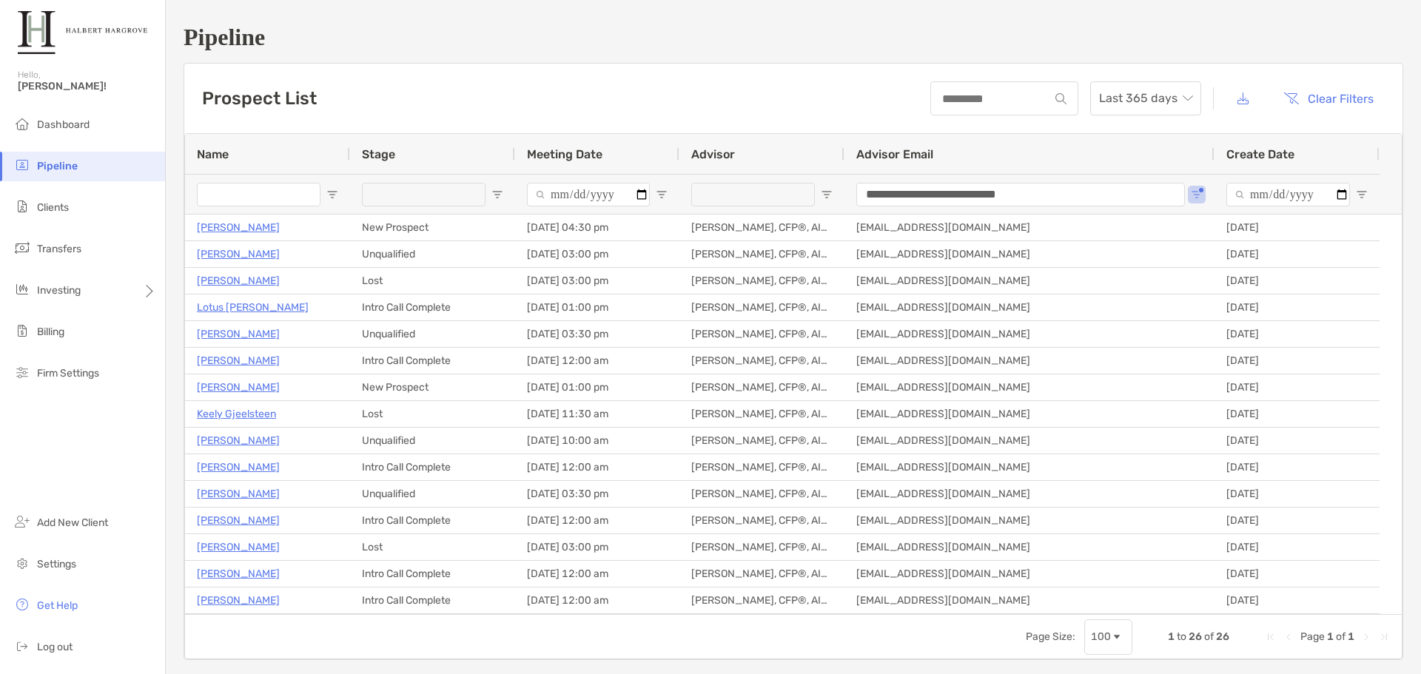
click at [998, 28] on h1 "Pipeline" at bounding box center [794, 37] width 1220 height 27
